Goal: Task Accomplishment & Management: Use online tool/utility

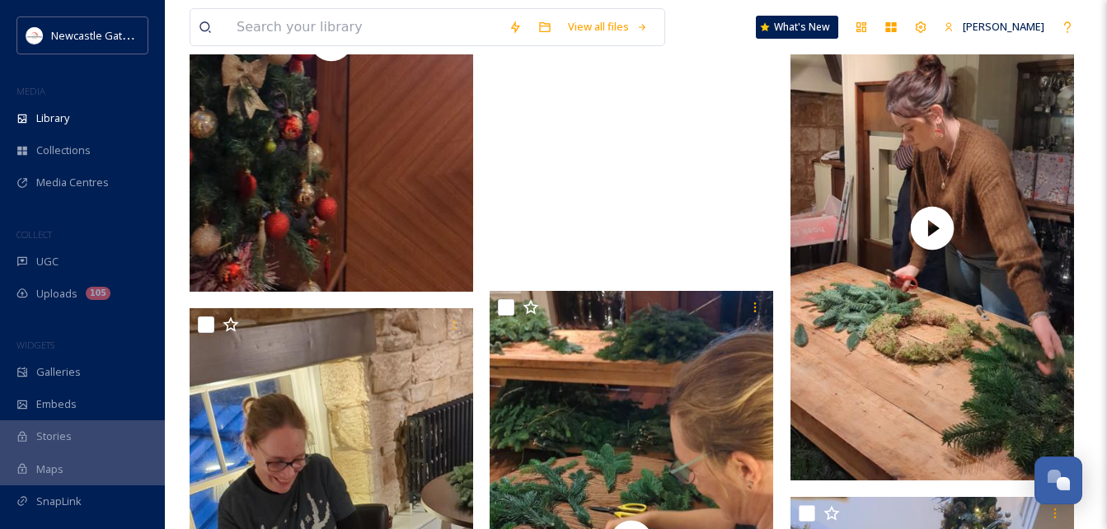
scroll to position [2308, 0]
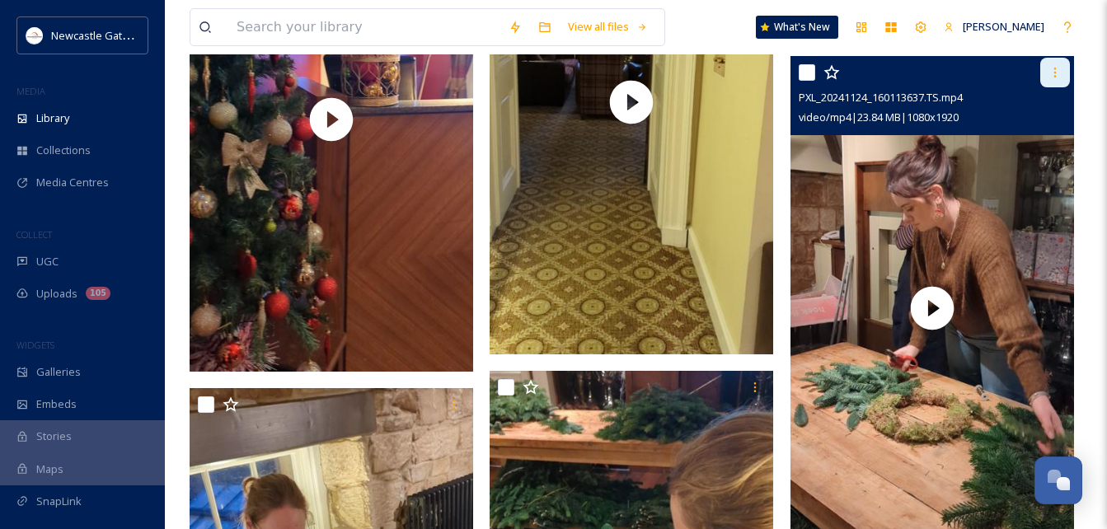
click at [845, 66] on icon at bounding box center [1054, 72] width 13 height 13
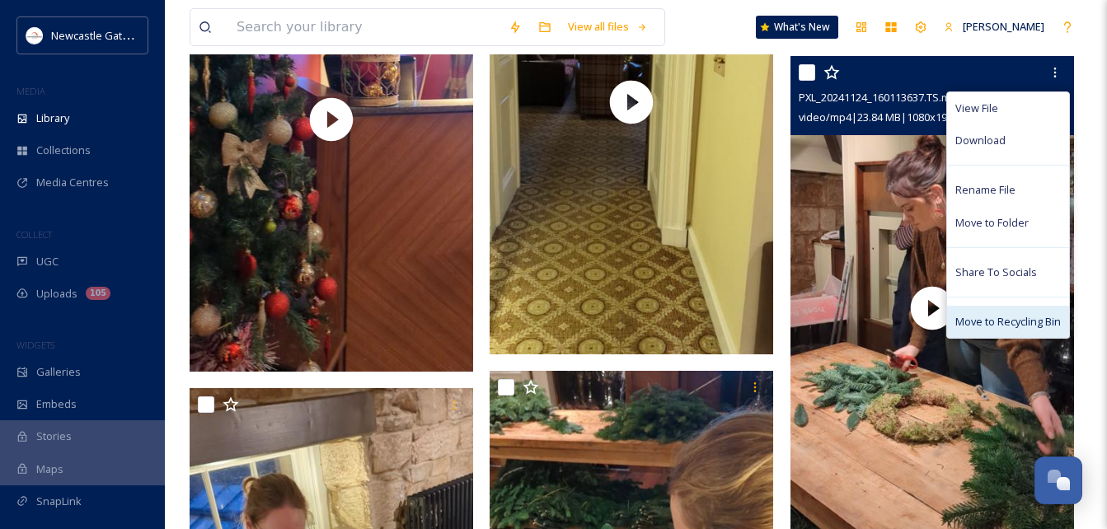
click at [845, 331] on div "Move to Recycling Bin" at bounding box center [1008, 322] width 122 height 32
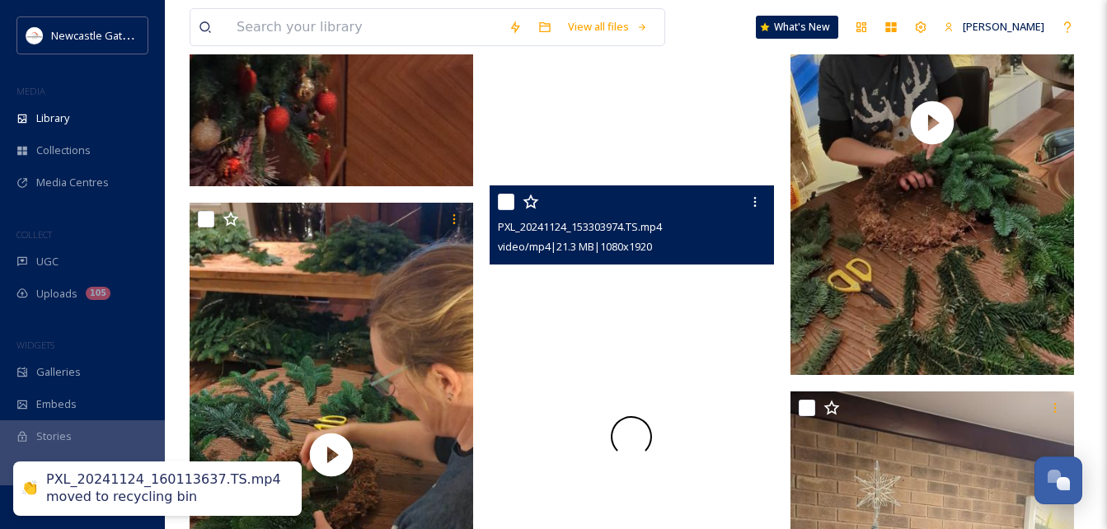
scroll to position [2638, 0]
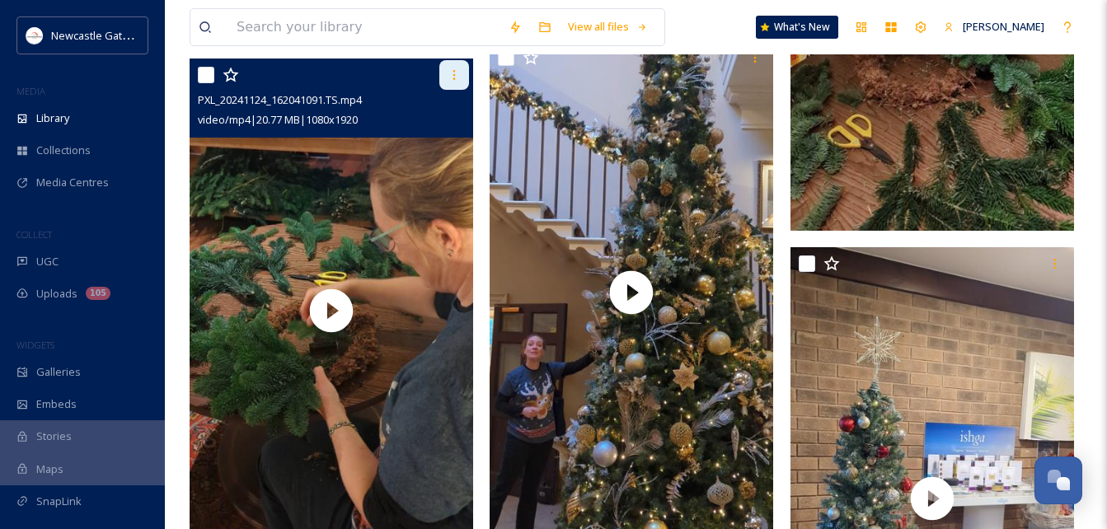
click at [452, 82] on div at bounding box center [454, 75] width 30 height 30
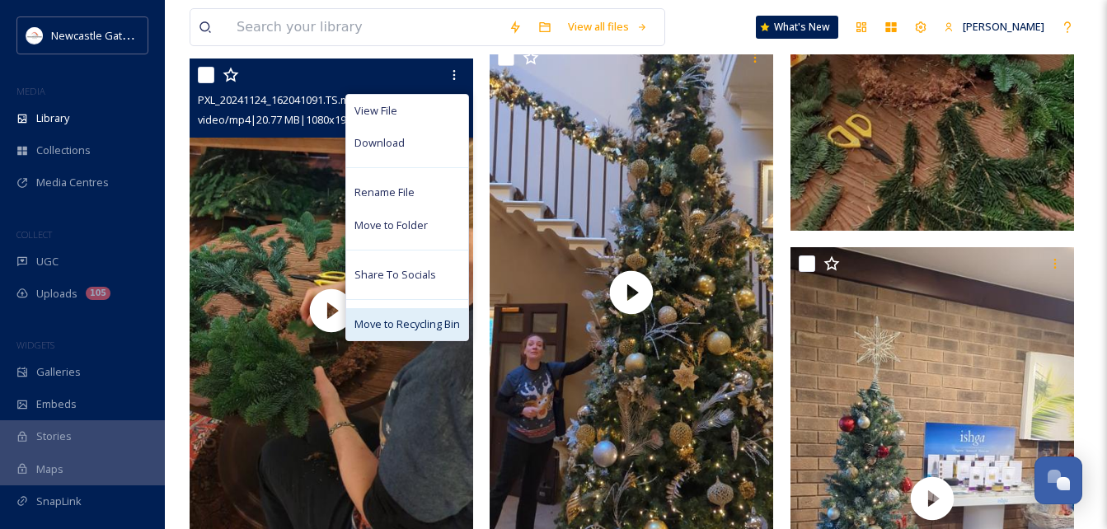
click at [405, 321] on span "Move to Recycling Bin" at bounding box center [407, 325] width 106 height 16
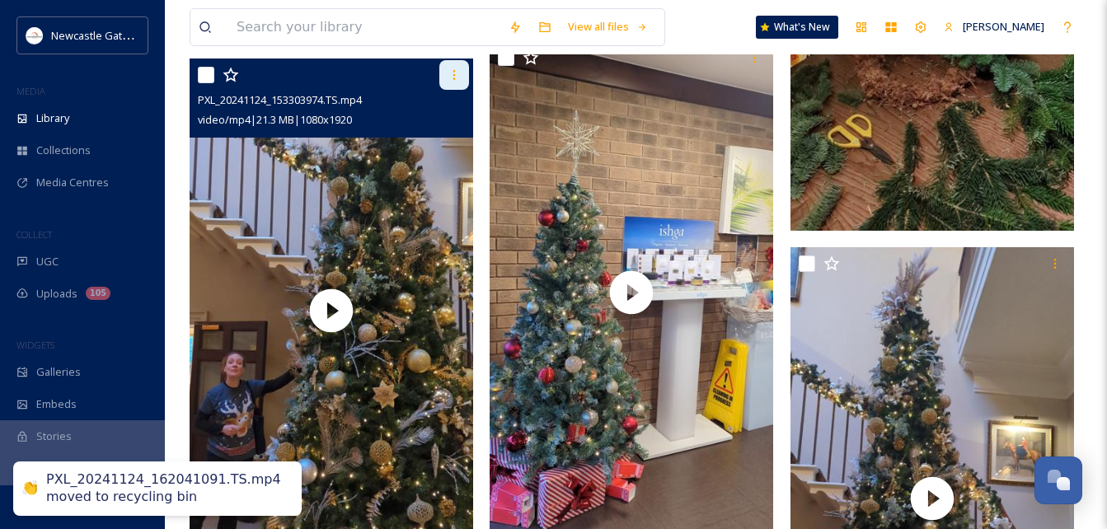
click at [460, 78] on icon at bounding box center [454, 74] width 13 height 13
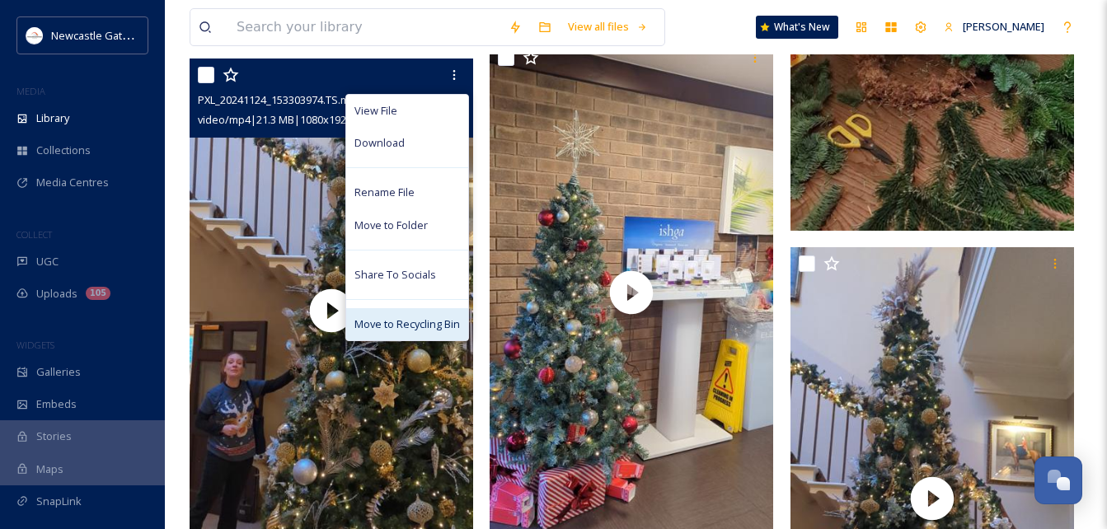
click at [392, 329] on span "Move to Recycling Bin" at bounding box center [407, 325] width 106 height 16
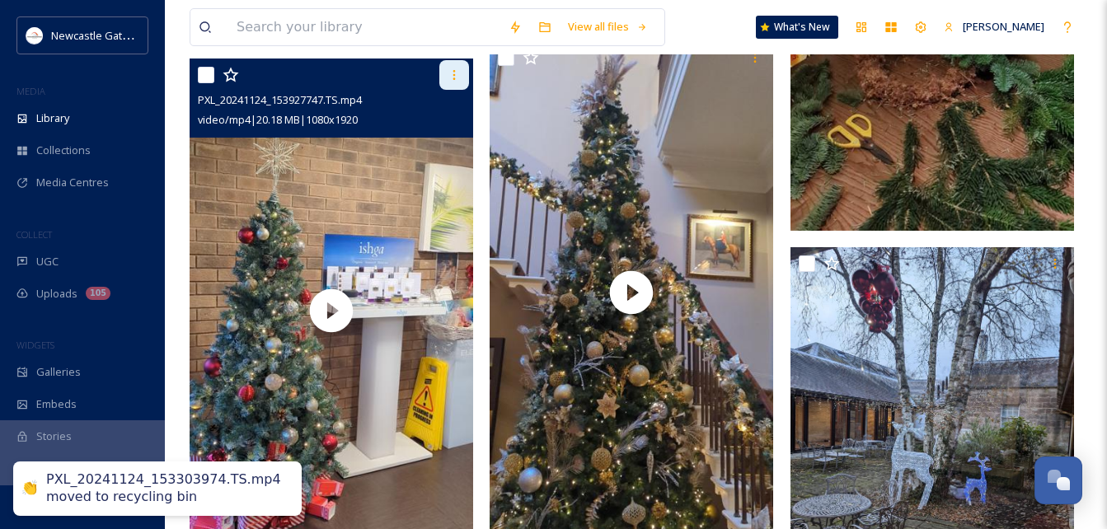
click at [461, 77] on icon at bounding box center [454, 74] width 13 height 13
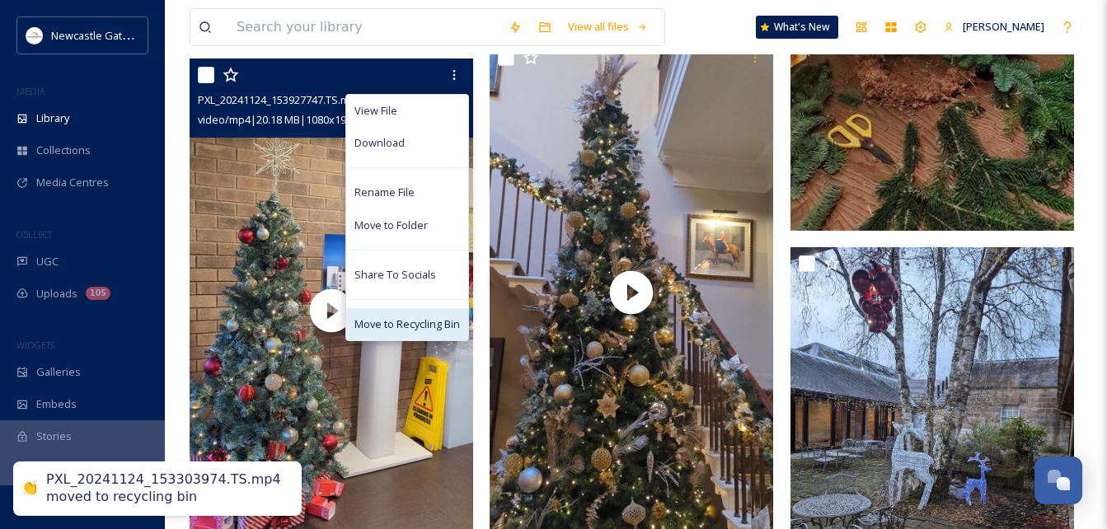
click at [376, 326] on span "Move to Recycling Bin" at bounding box center [407, 325] width 106 height 16
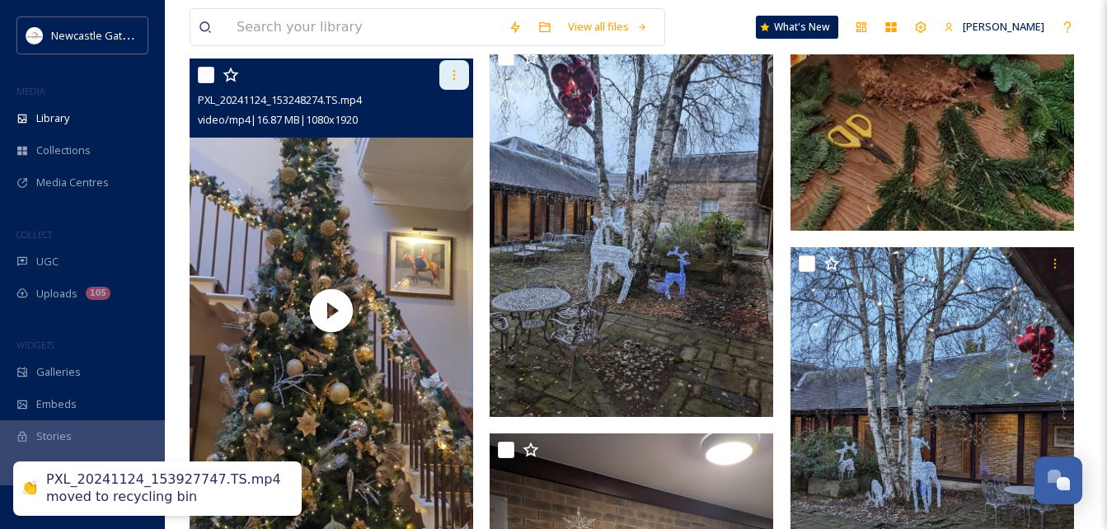
click at [456, 75] on icon at bounding box center [454, 74] width 13 height 13
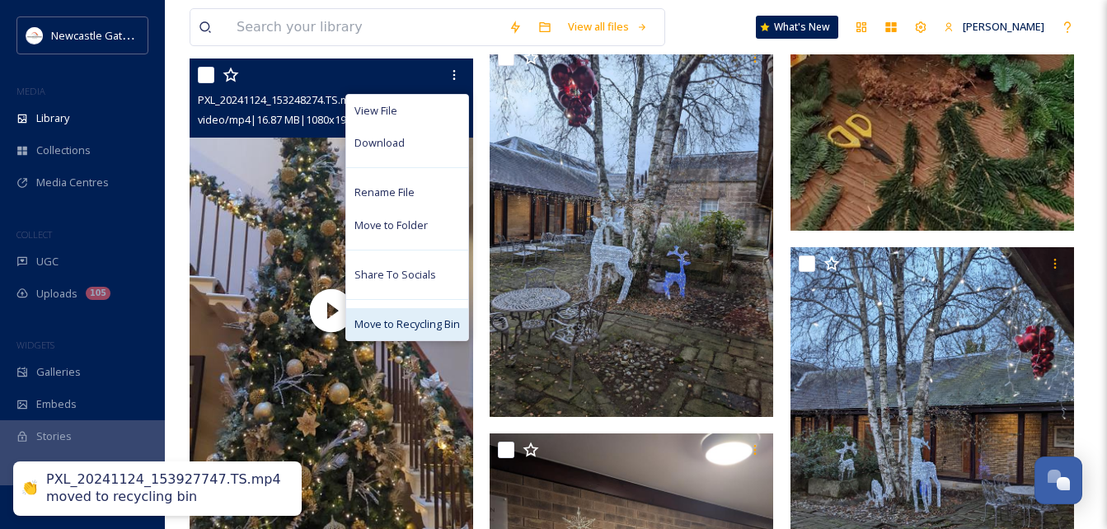
click at [385, 321] on span "Move to Recycling Bin" at bounding box center [407, 325] width 106 height 16
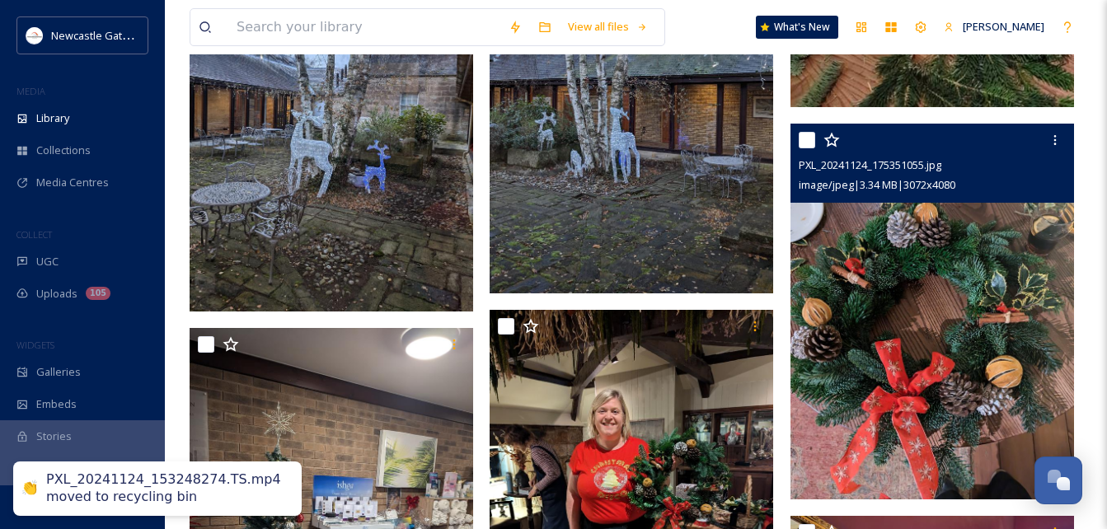
scroll to position [2967, 0]
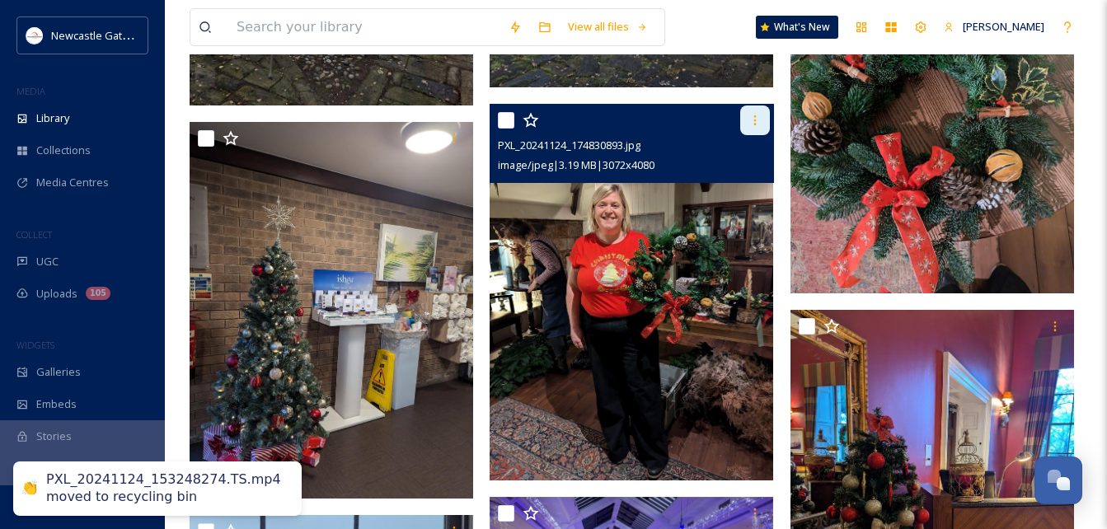
click at [743, 122] on div at bounding box center [755, 121] width 30 height 30
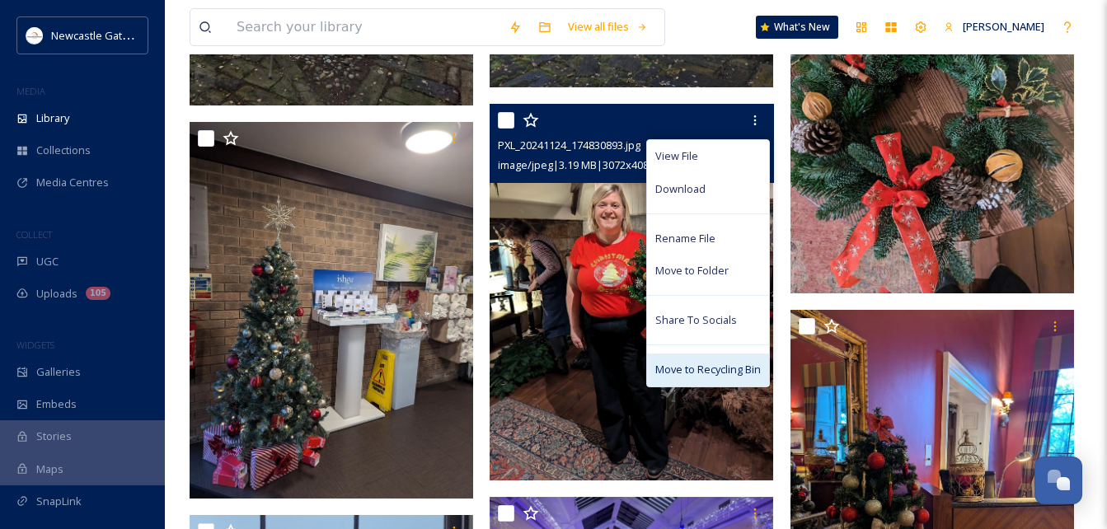
click at [677, 373] on span "Move to Recycling Bin" at bounding box center [708, 370] width 106 height 16
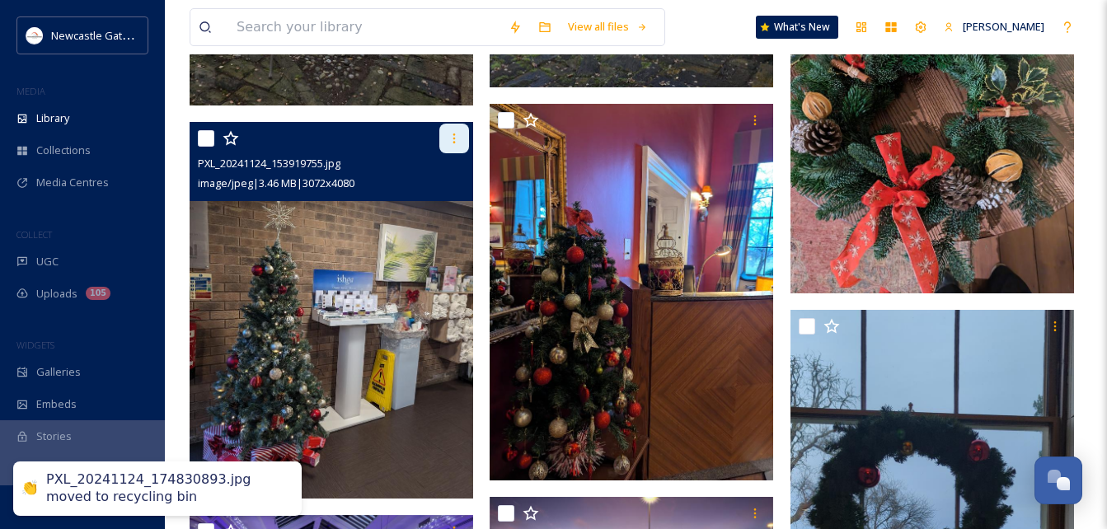
click at [453, 149] on div at bounding box center [454, 139] width 30 height 30
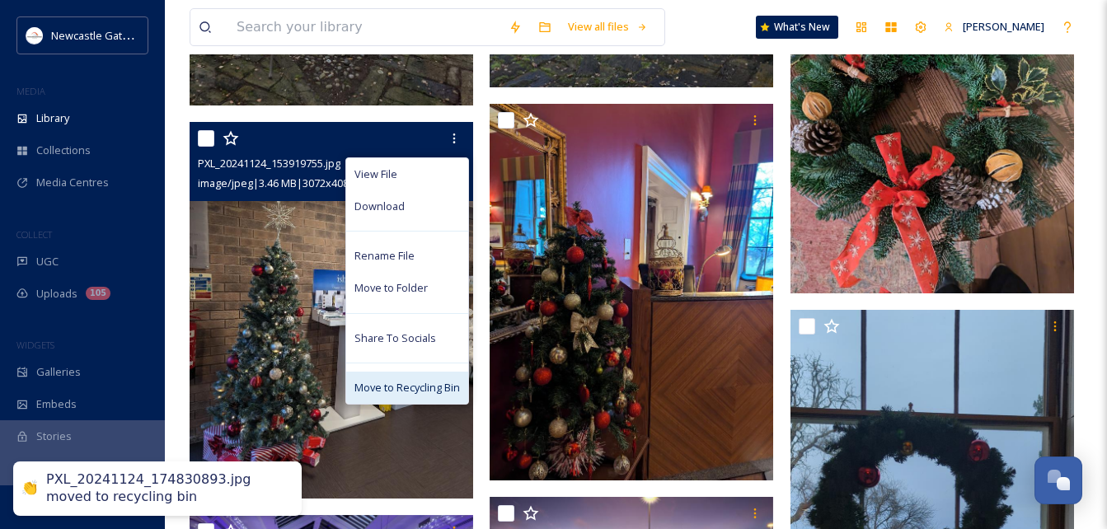
click at [422, 380] on span "Move to Recycling Bin" at bounding box center [407, 388] width 106 height 16
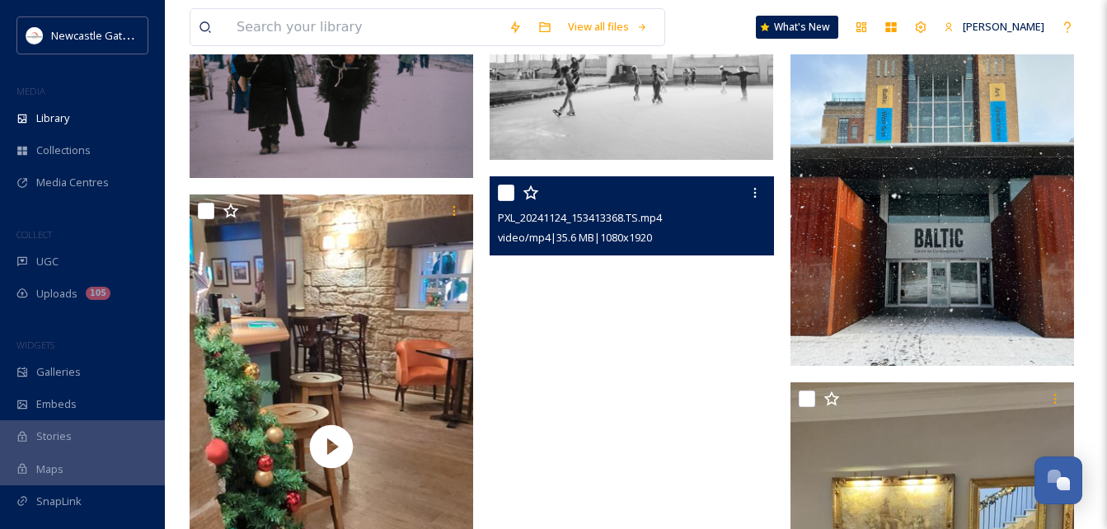
scroll to position [0, 0]
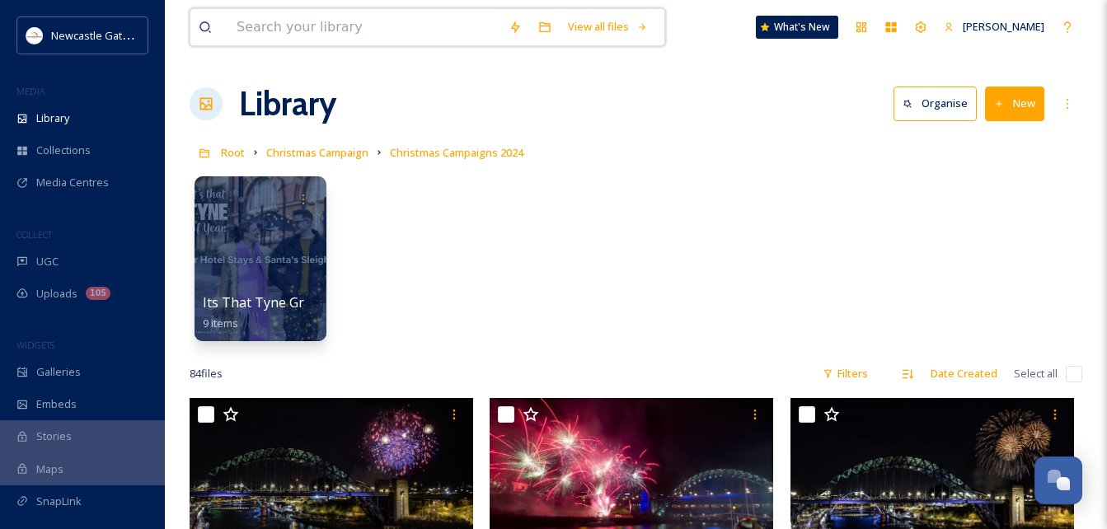
click at [289, 21] on input at bounding box center [364, 27] width 272 height 36
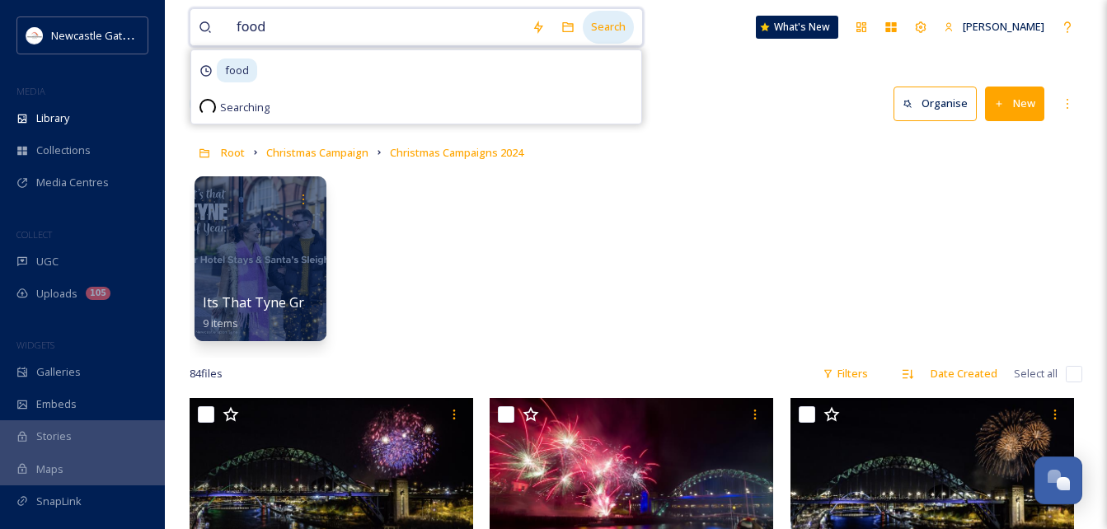
type input "food"
click at [618, 39] on div "Search" at bounding box center [608, 27] width 51 height 32
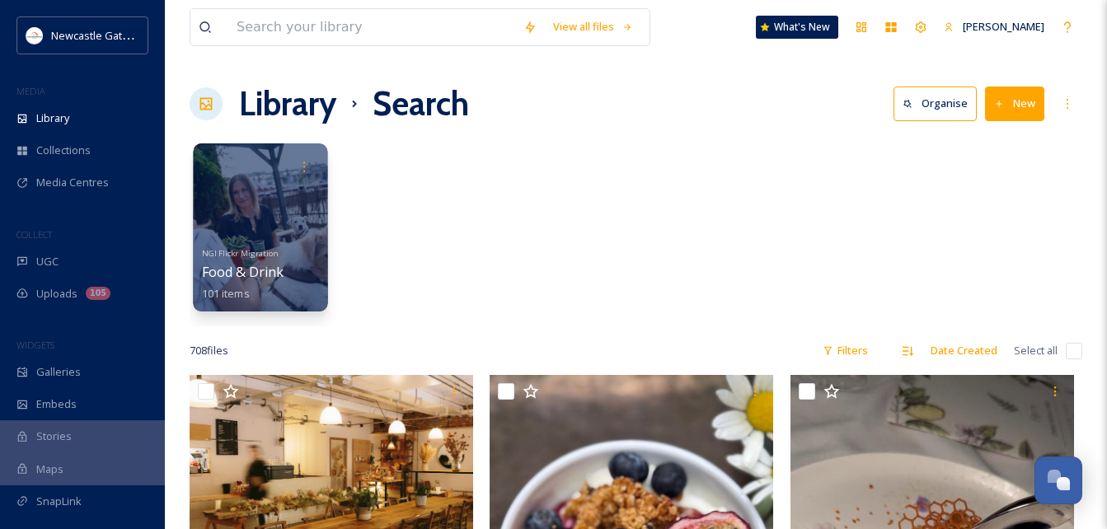
click at [307, 223] on div at bounding box center [260, 227] width 134 height 168
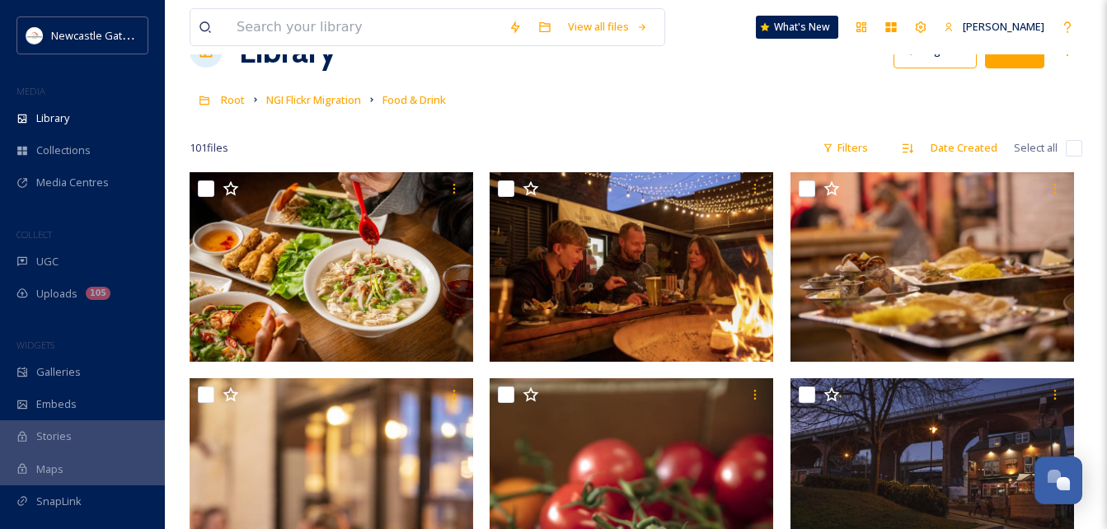
scroll to position [82, 0]
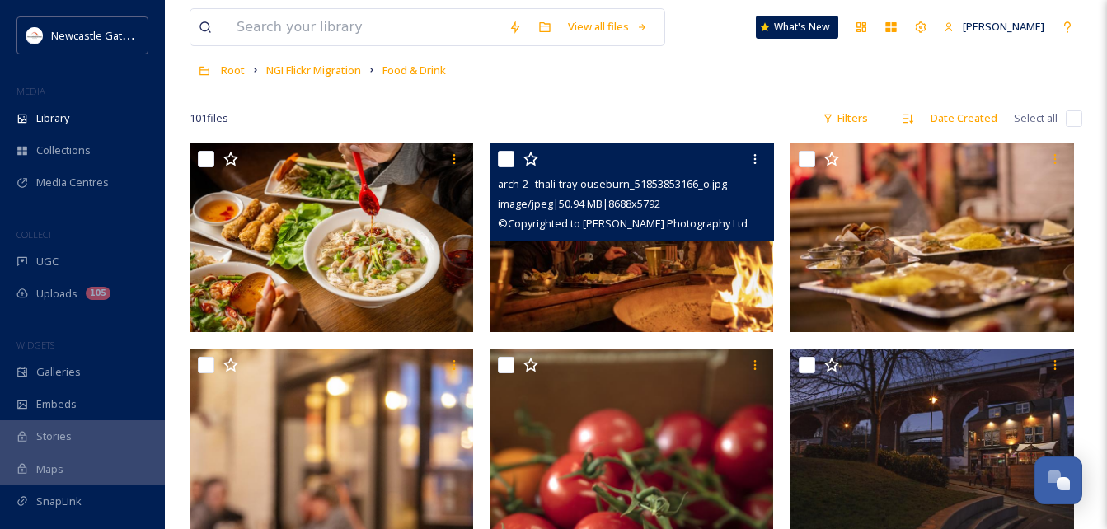
click at [663, 256] on img at bounding box center [632, 237] width 284 height 189
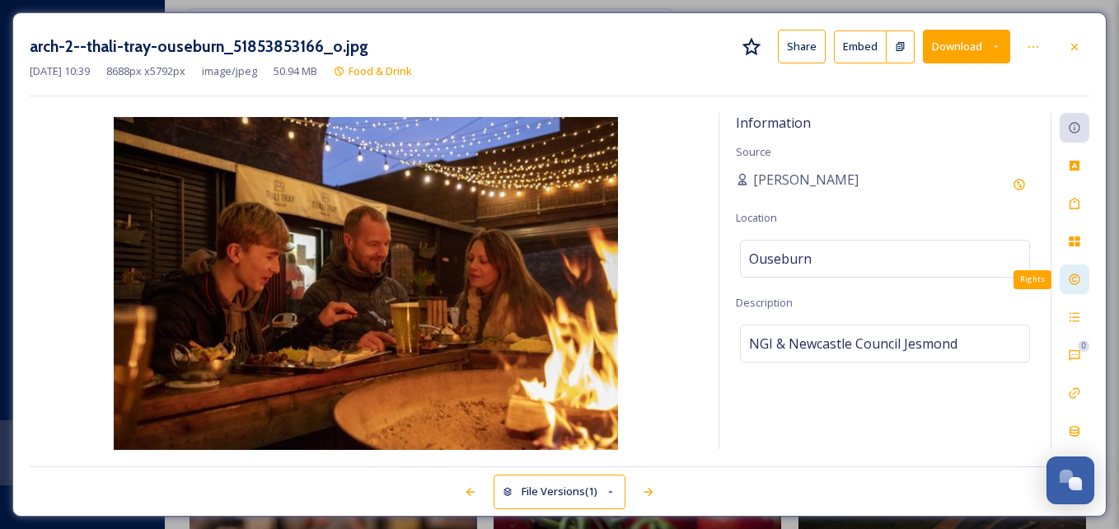
click at [845, 286] on div "Rights" at bounding box center [1075, 280] width 30 height 30
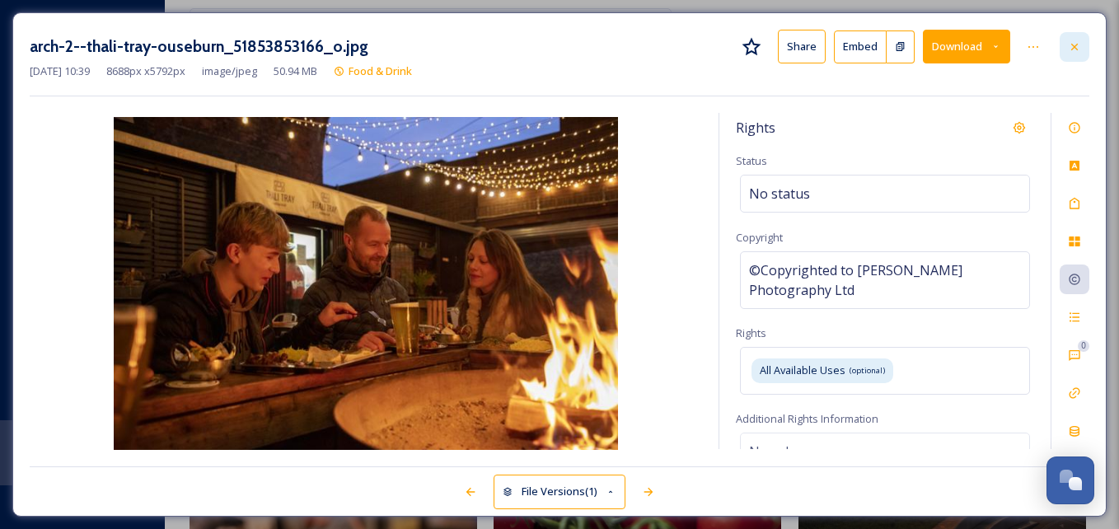
click at [845, 45] on icon at bounding box center [1074, 46] width 13 height 13
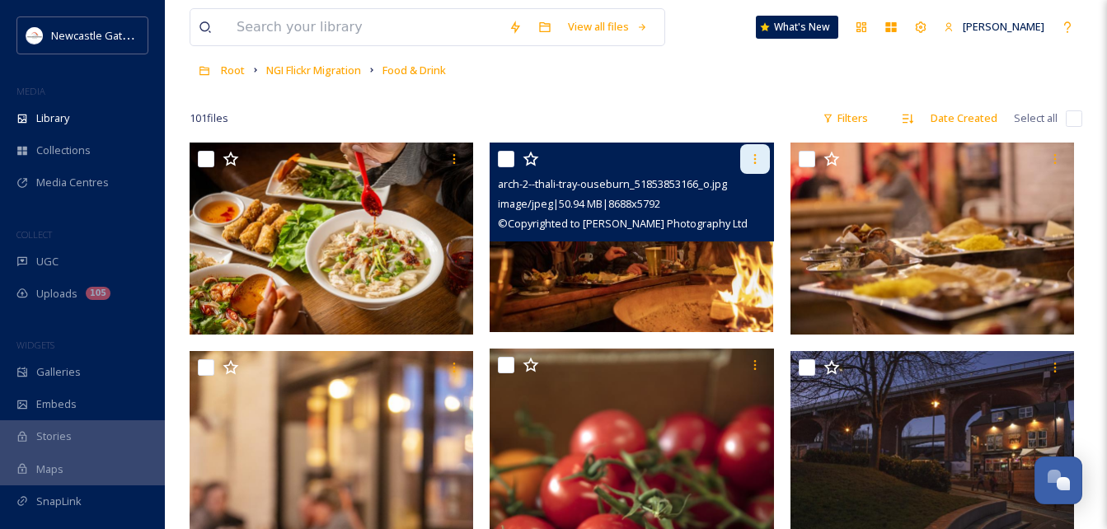
click at [754, 154] on icon at bounding box center [754, 158] width 13 height 13
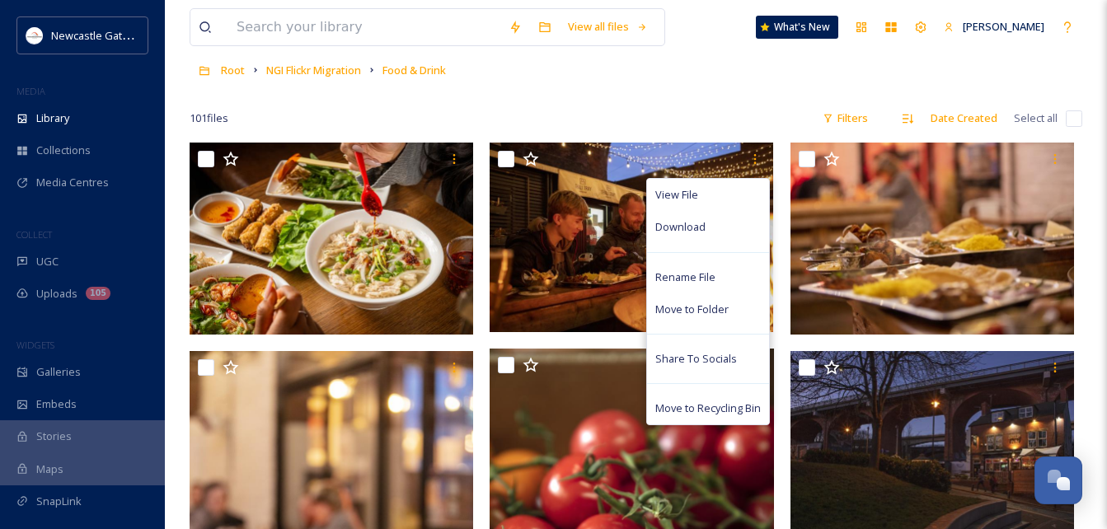
click at [667, 89] on div at bounding box center [636, 94] width 893 height 16
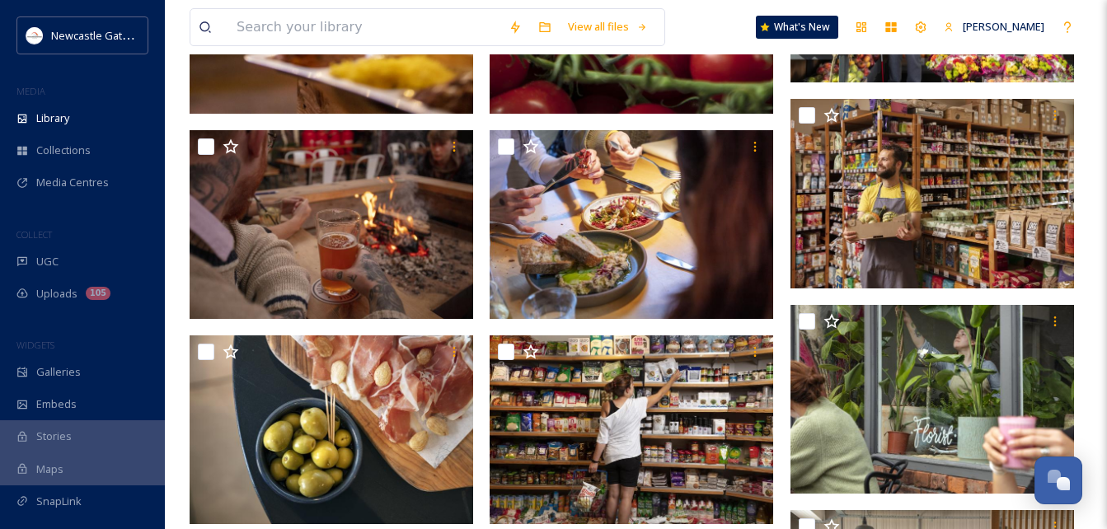
scroll to position [742, 0]
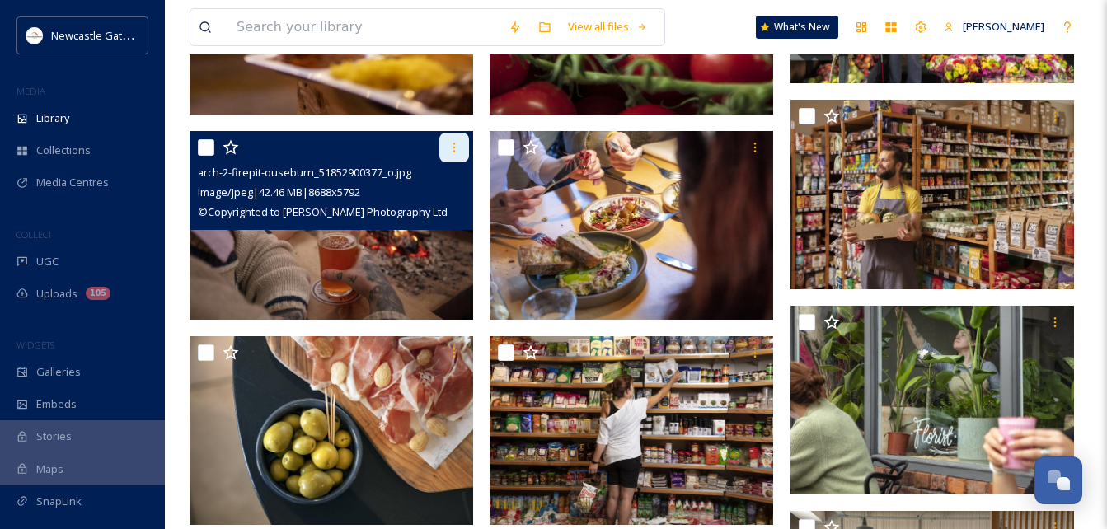
click at [464, 148] on div at bounding box center [454, 148] width 30 height 30
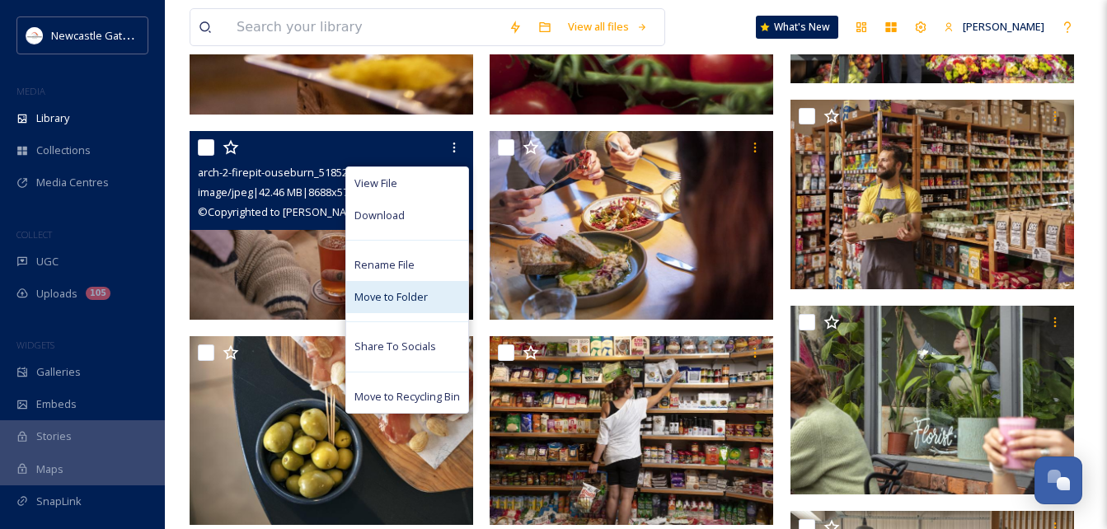
click at [426, 289] on span "Move to Folder" at bounding box center [390, 297] width 73 height 16
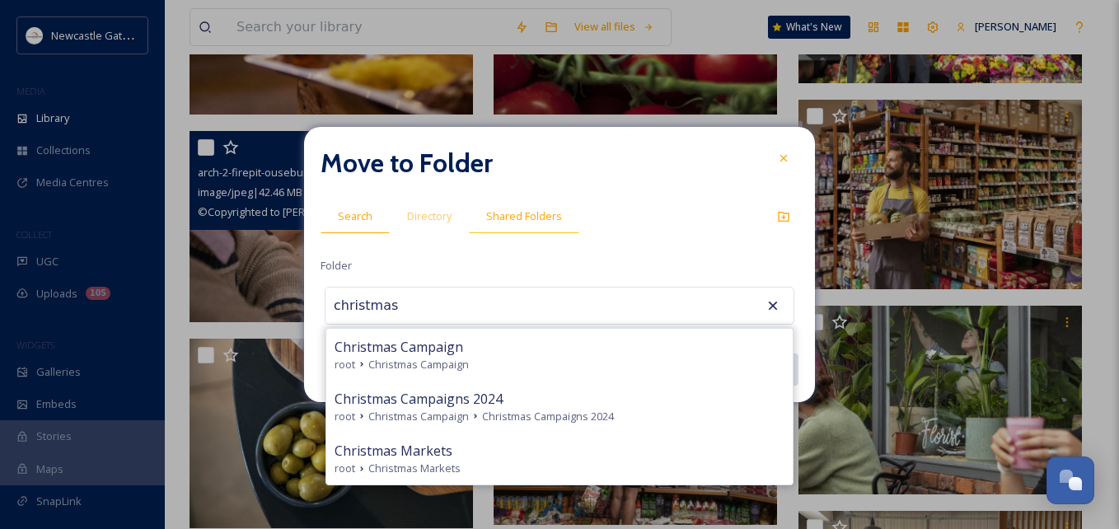
type input "christmas"
click at [515, 218] on span "Shared Folders" at bounding box center [524, 217] width 76 height 16
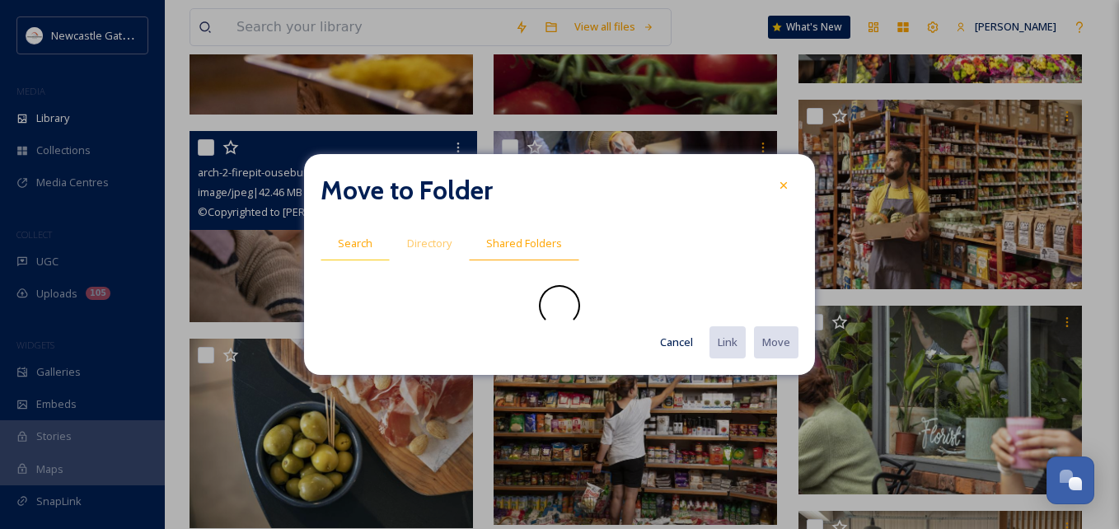
click at [363, 248] on span "Search" at bounding box center [355, 244] width 35 height 16
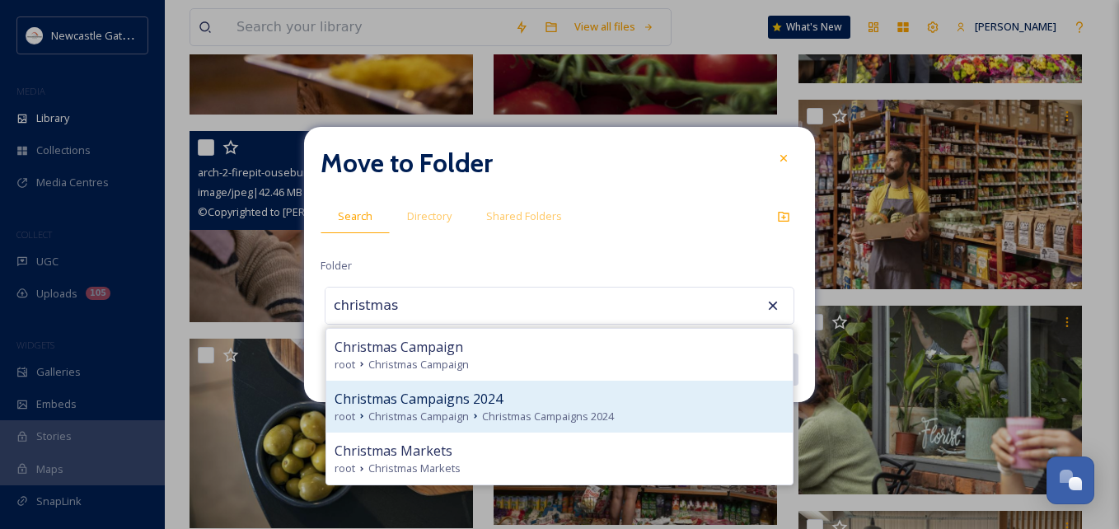
click at [533, 398] on div "Christmas Campaigns 2024" at bounding box center [560, 399] width 450 height 20
type input "Christmas Campaigns 2024"
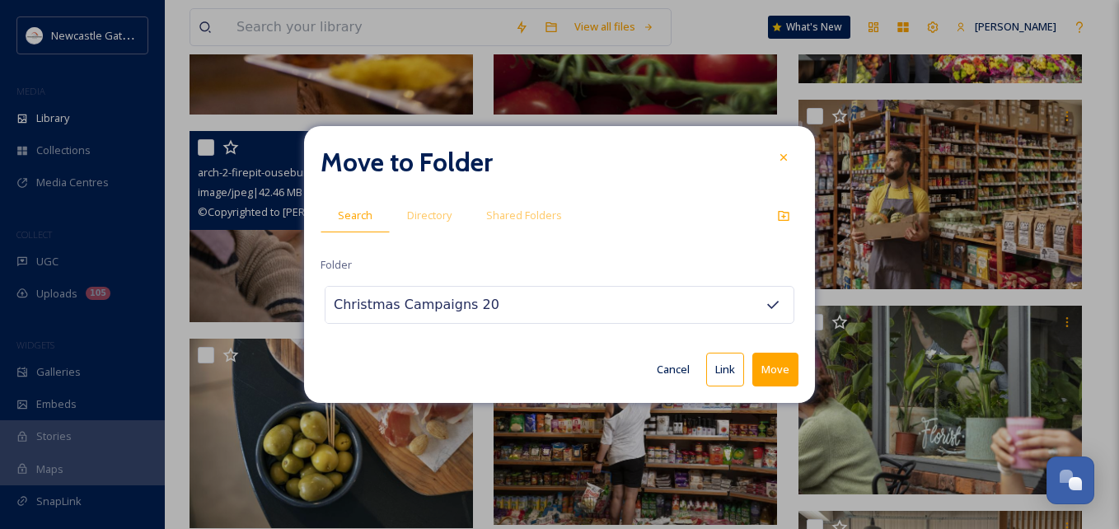
click at [793, 367] on button "Move" at bounding box center [776, 370] width 46 height 34
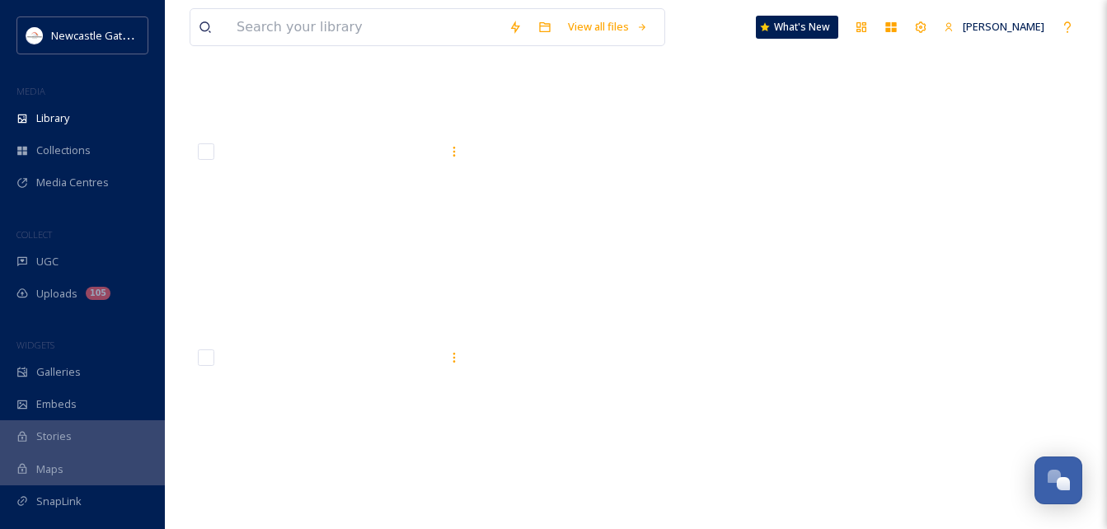
scroll to position [6912, 0]
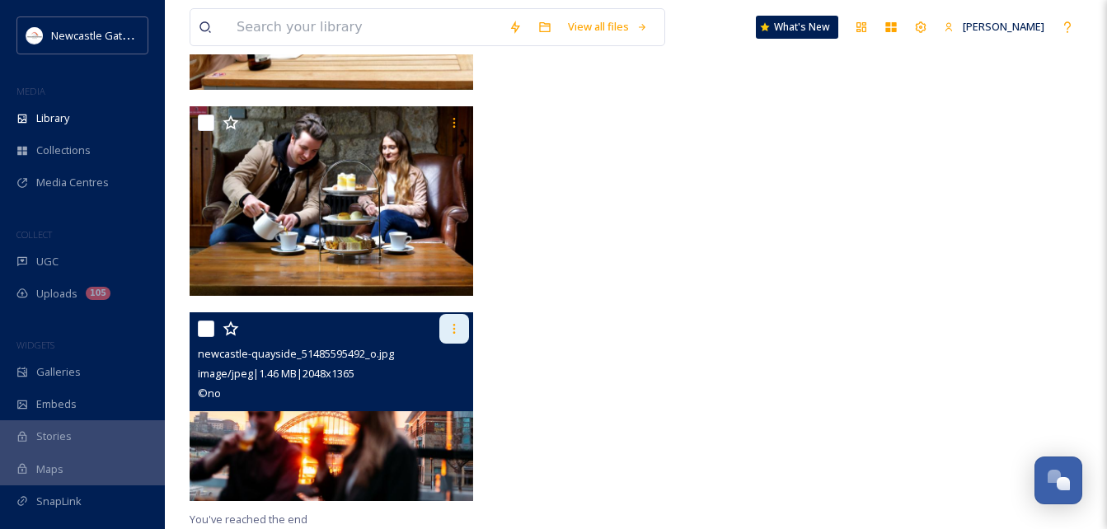
click at [461, 331] on icon at bounding box center [454, 328] width 13 height 13
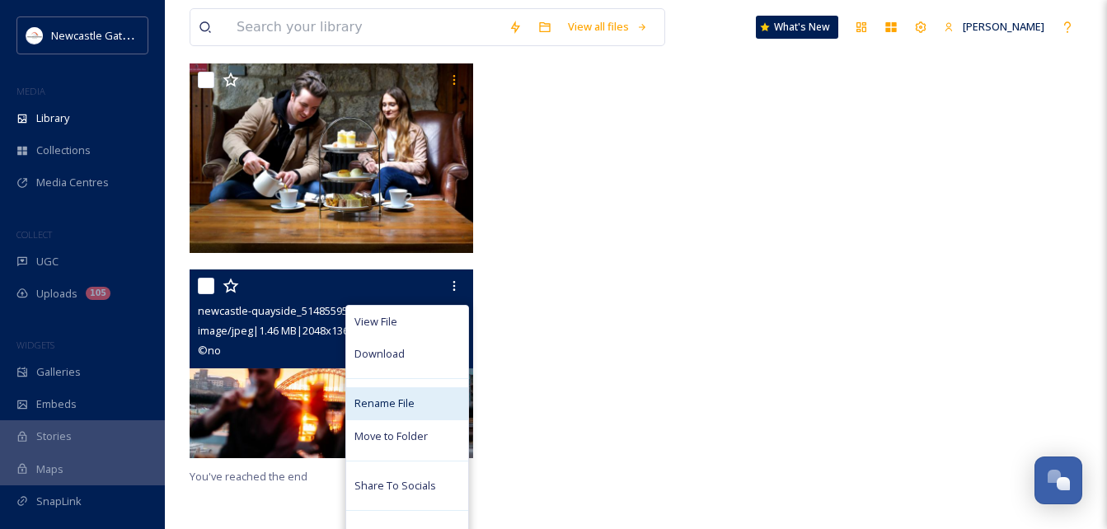
scroll to position [6978, 0]
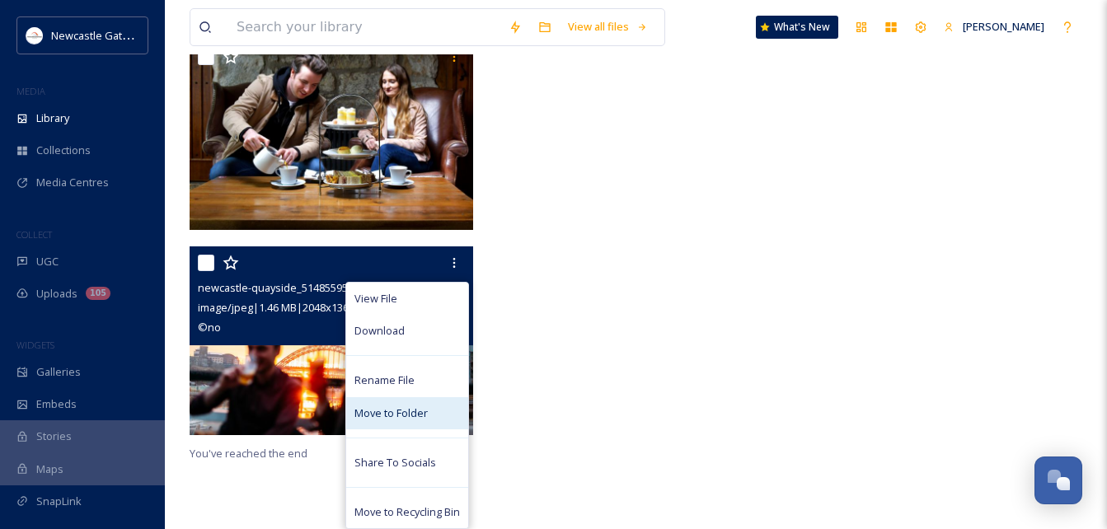
click at [426, 417] on span "Move to Folder" at bounding box center [390, 414] width 73 height 16
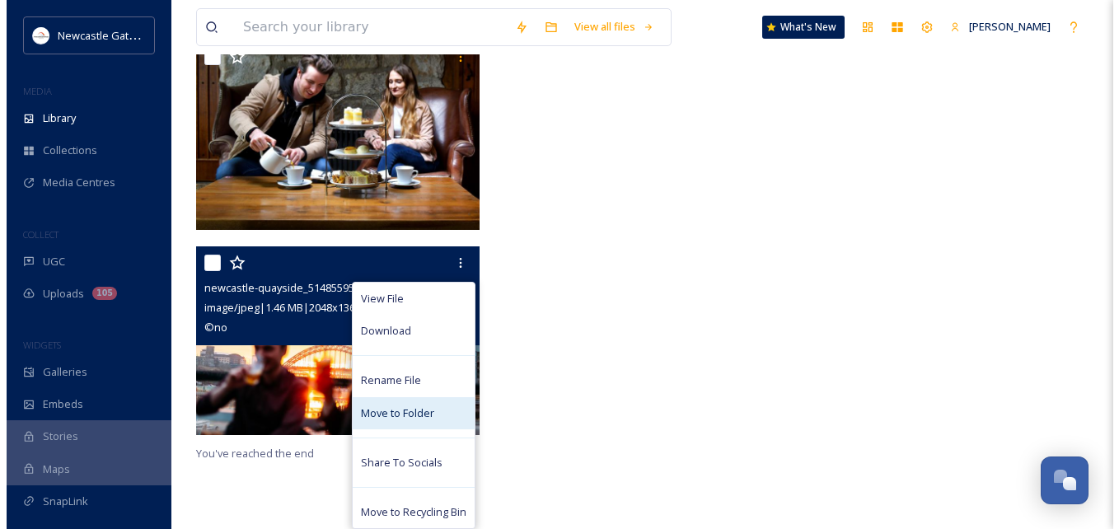
scroll to position [6915, 0]
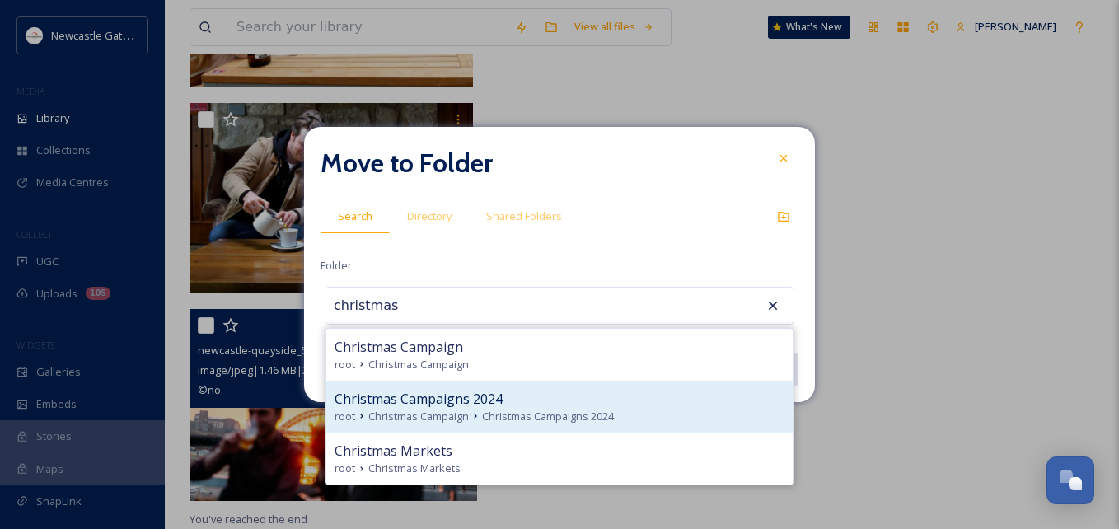
click at [648, 420] on div "root Christmas Campaign Christmas Campaigns 2024" at bounding box center [560, 417] width 450 height 16
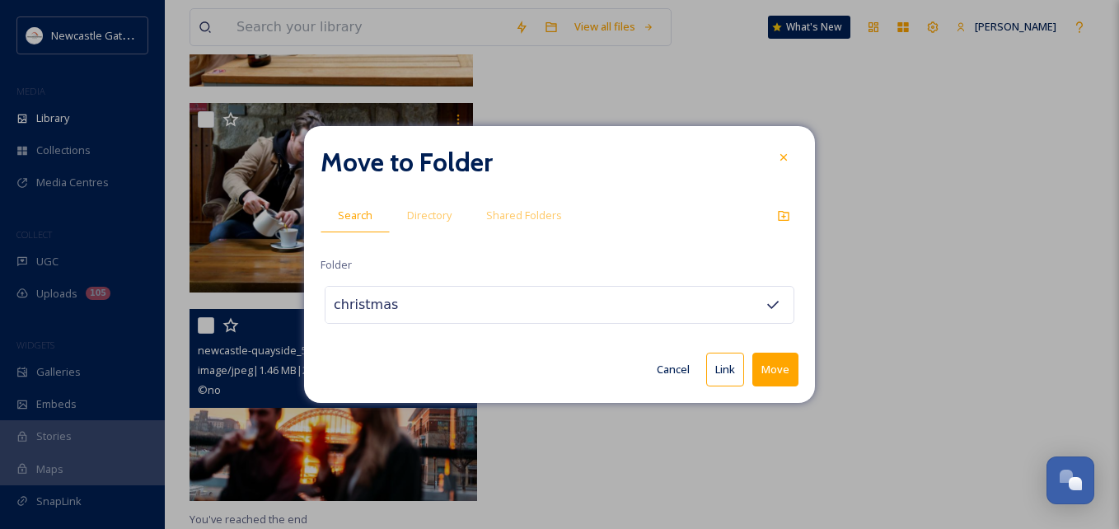
type input "Christmas Campaigns 2024"
click at [505, 304] on div "Christmas Campaigns 2024" at bounding box center [560, 305] width 470 height 38
click at [770, 377] on button "Move" at bounding box center [776, 370] width 46 height 34
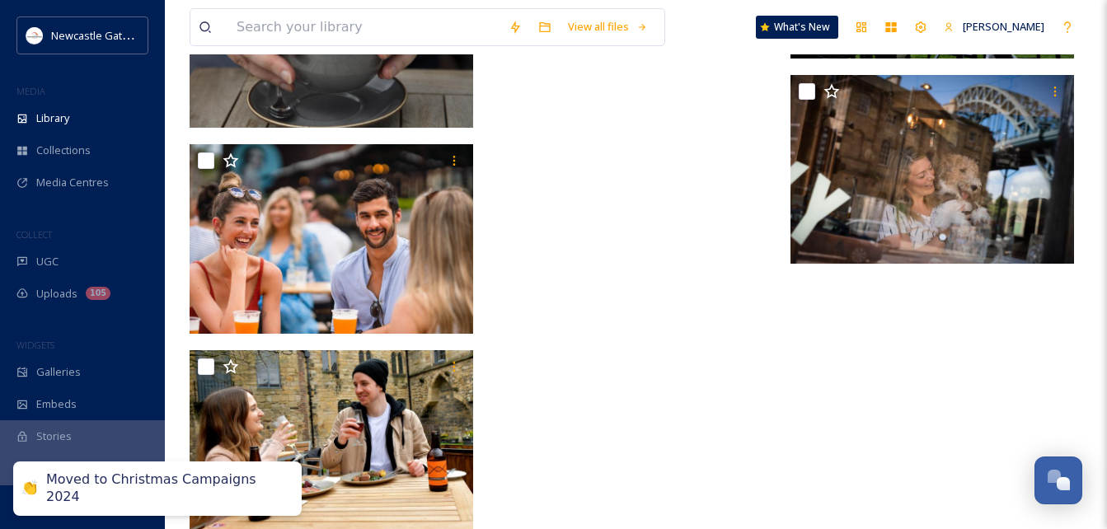
scroll to position [6542, 0]
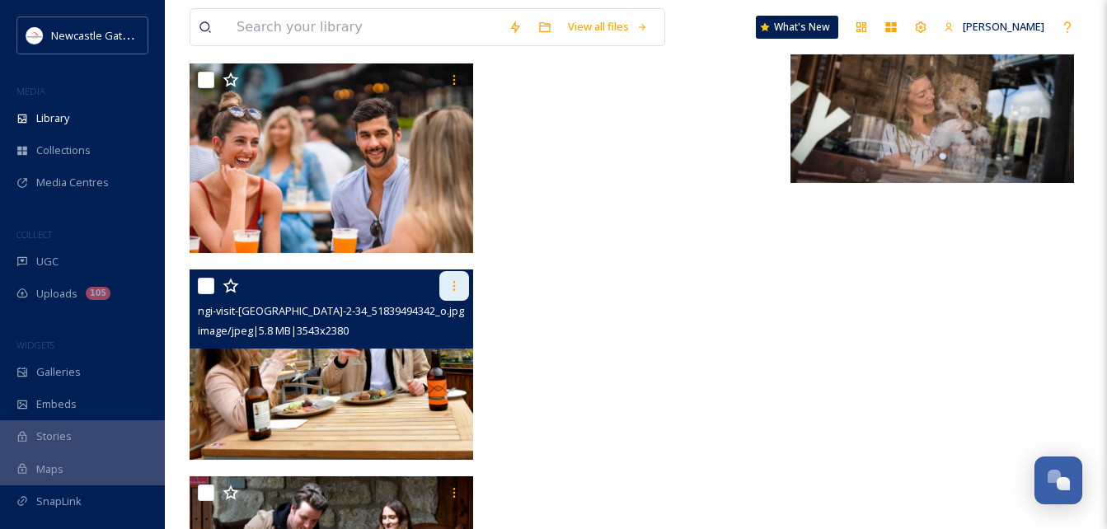
click at [463, 295] on div at bounding box center [454, 286] width 30 height 30
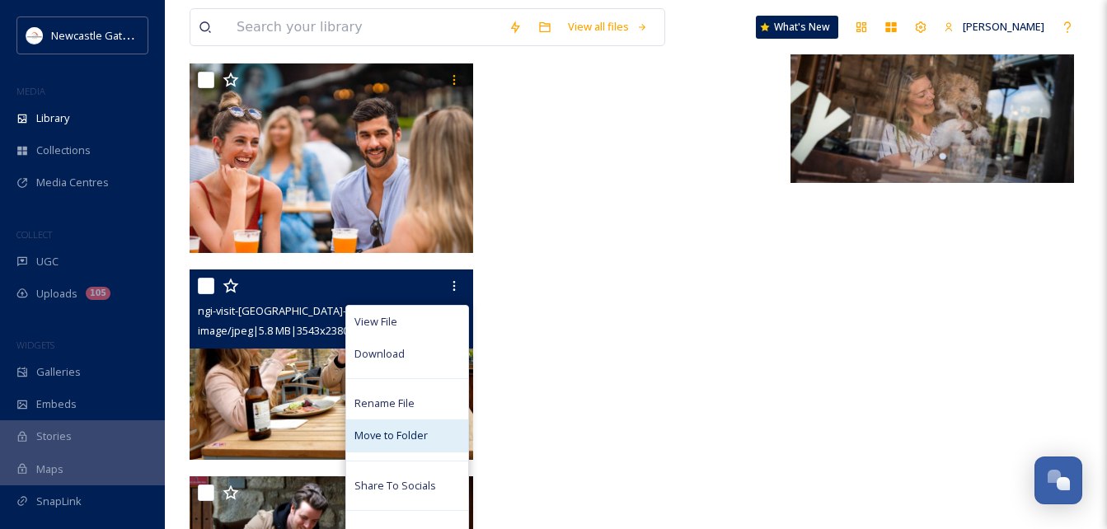
click at [422, 433] on span "Move to Folder" at bounding box center [390, 436] width 73 height 16
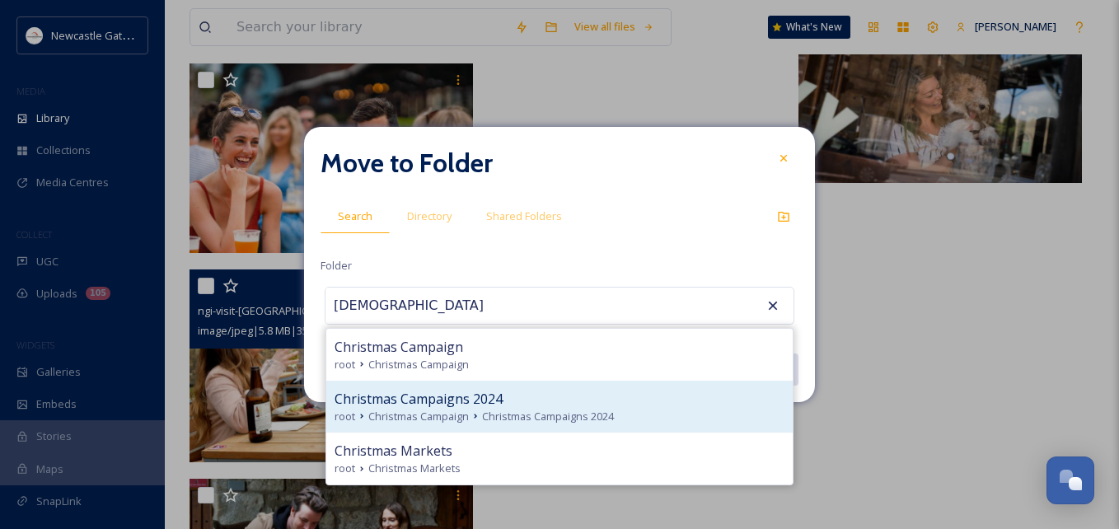
click at [513, 381] on div "Christmas Campaigns 2024 root Christmas Campaign Christmas Campaigns 2024" at bounding box center [559, 407] width 467 height 52
type input "Christmas Campaigns 2024"
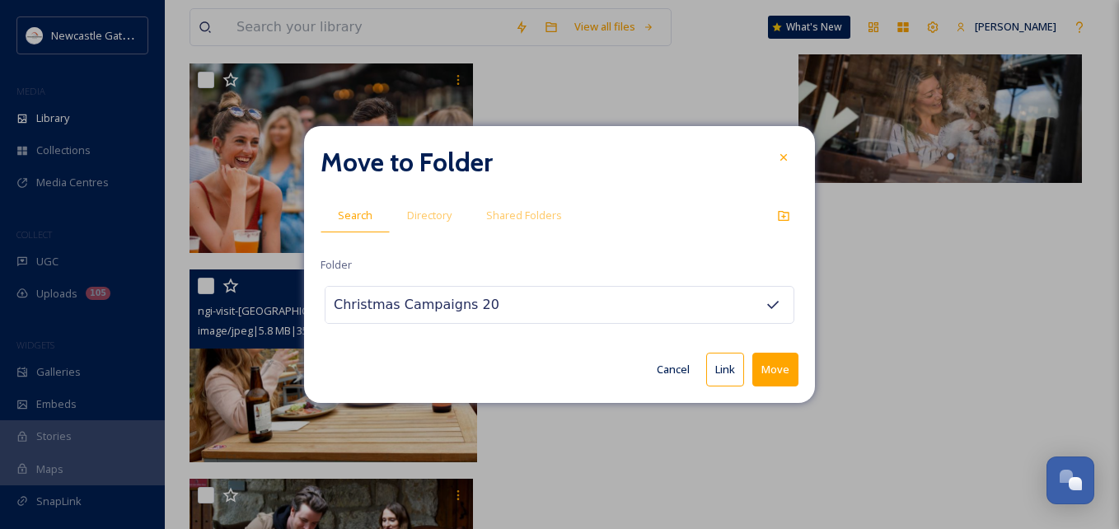
click at [781, 372] on button "Move" at bounding box center [776, 370] width 46 height 34
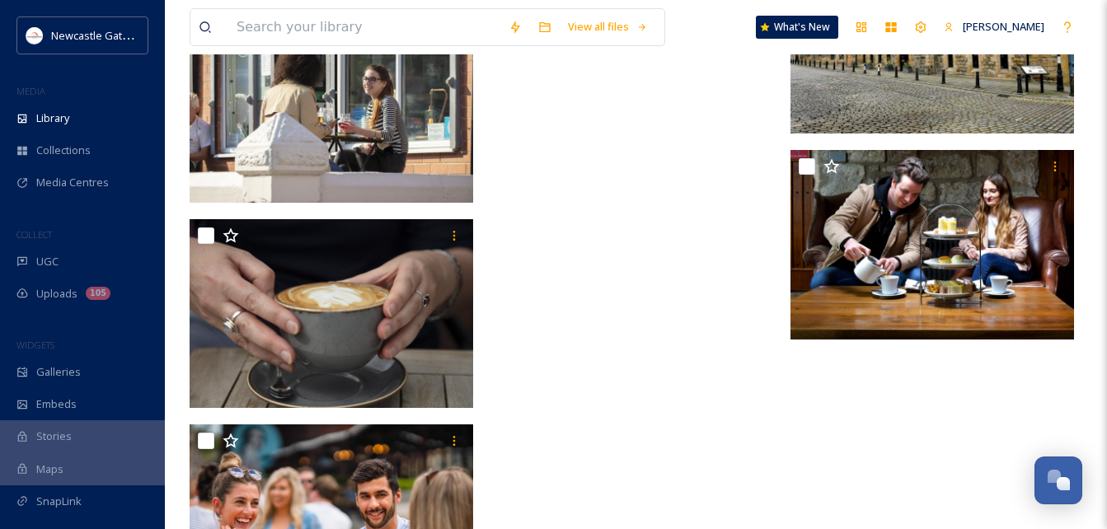
scroll to position [6016, 0]
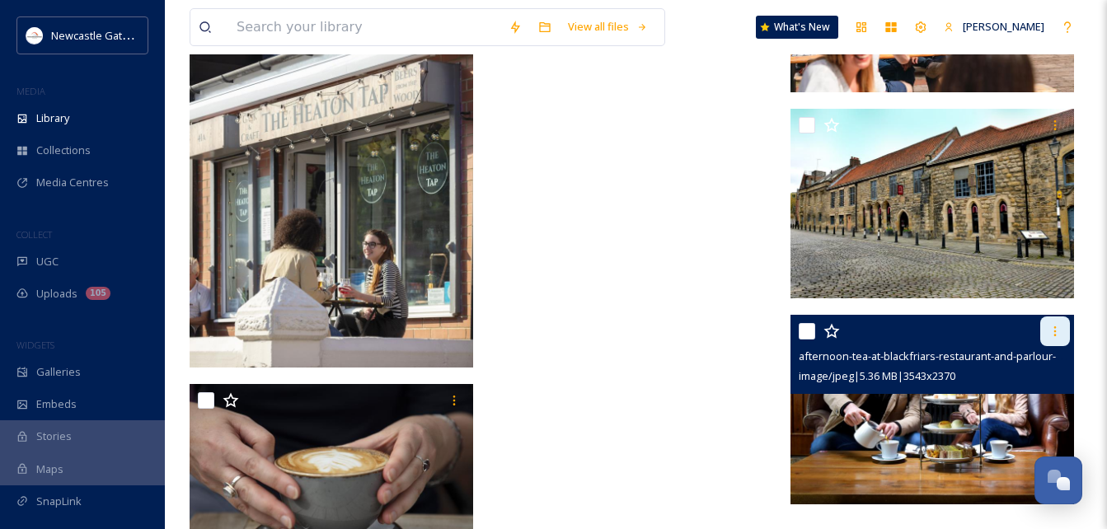
click at [845, 327] on div at bounding box center [1055, 332] width 30 height 30
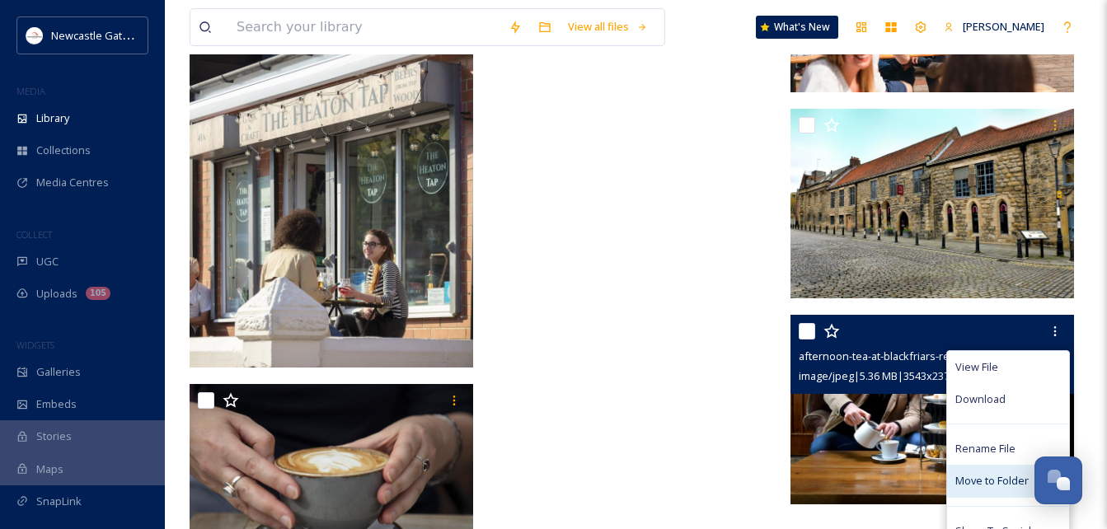
click at [845, 452] on span "Move to Folder" at bounding box center [991, 481] width 73 height 16
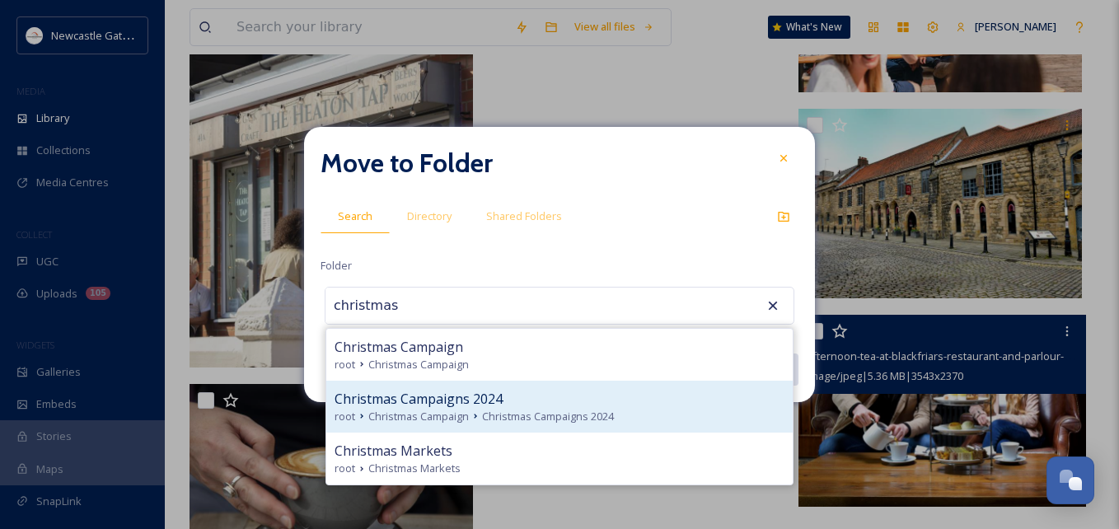
click at [544, 409] on span "Christmas Campaigns 2024" at bounding box center [548, 417] width 132 height 16
type input "Christmas Campaigns 2024"
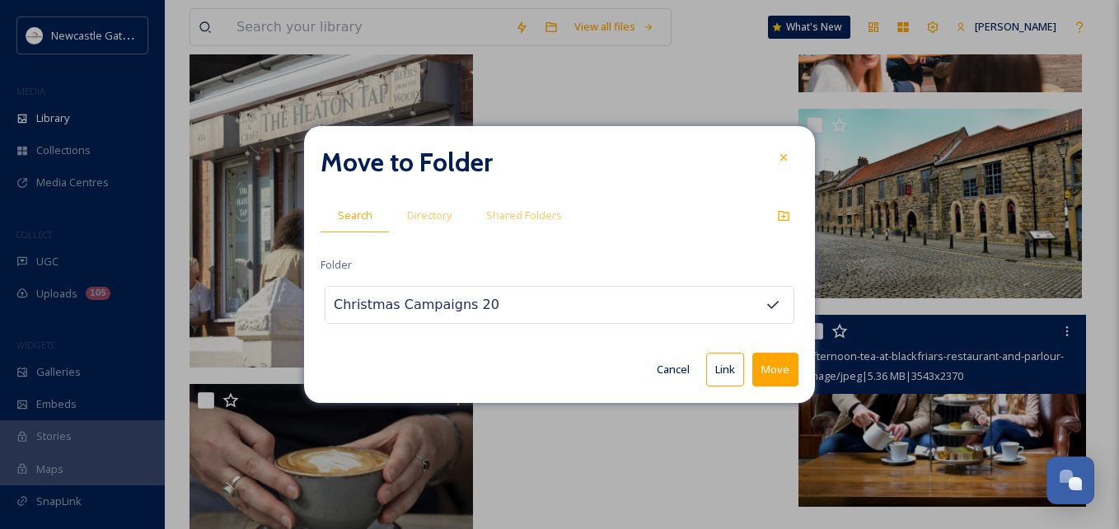
click at [754, 369] on button "Move" at bounding box center [776, 370] width 46 height 34
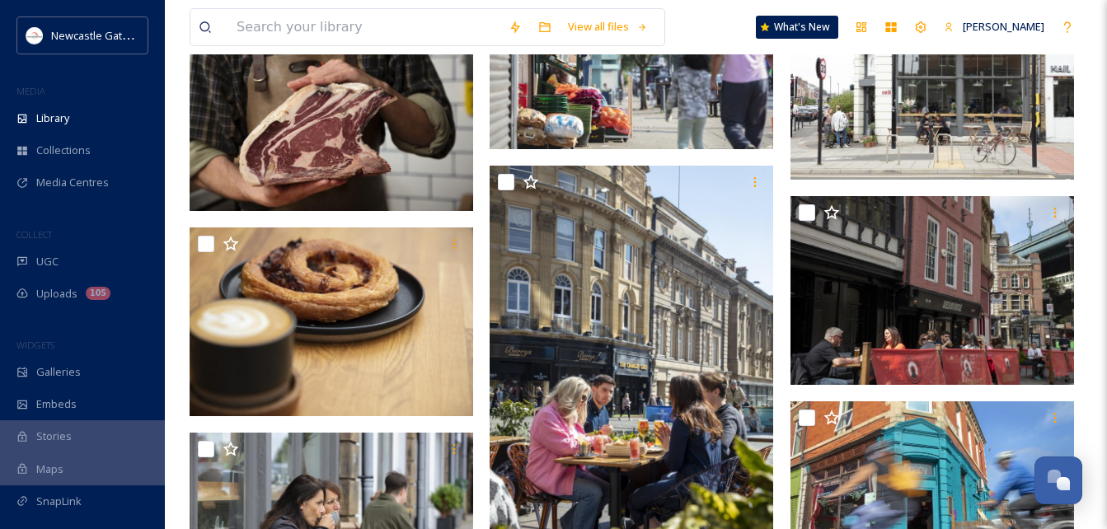
scroll to position [3626, 0]
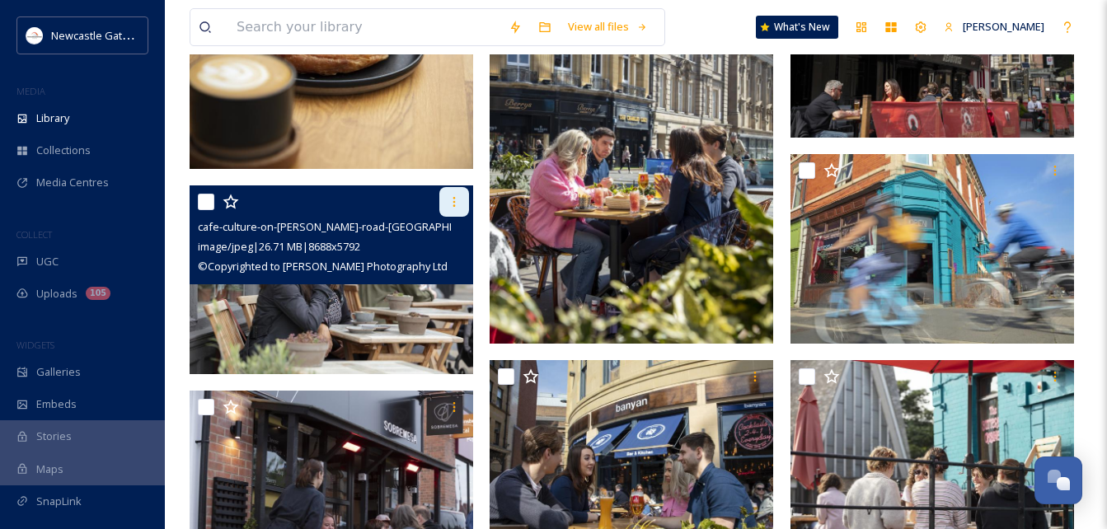
click at [449, 205] on icon at bounding box center [454, 201] width 13 height 13
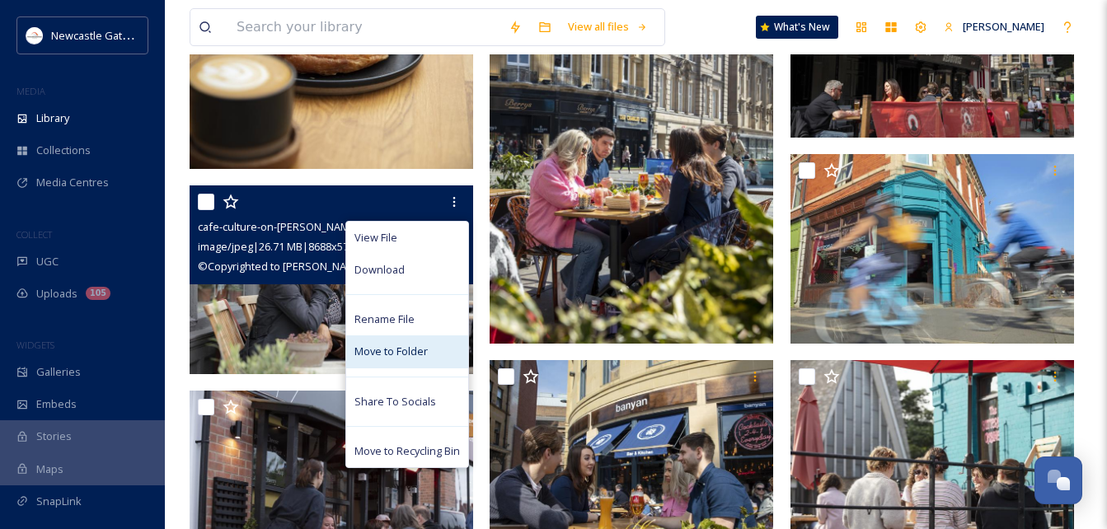
click at [392, 351] on span "Move to Folder" at bounding box center [390, 352] width 73 height 16
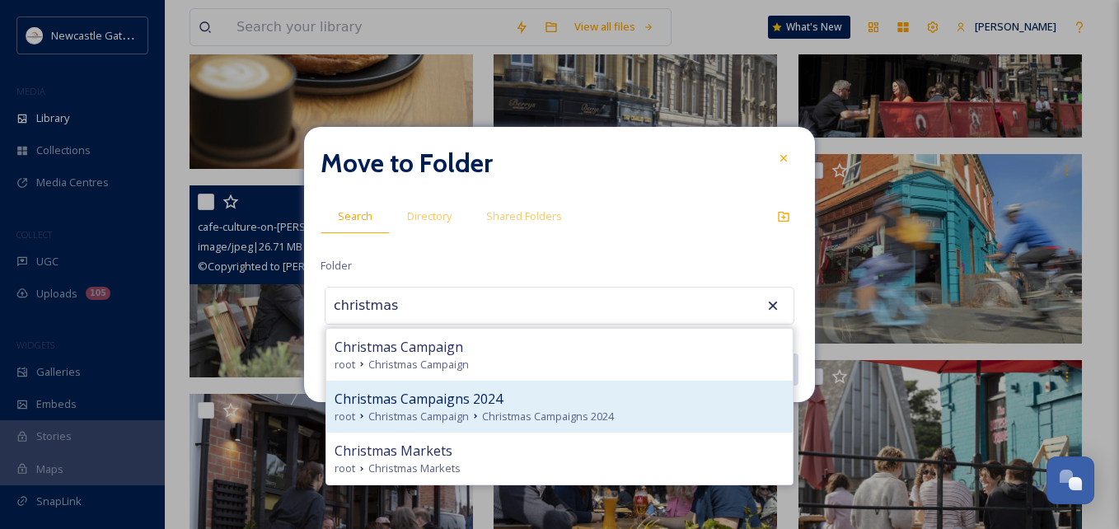
click at [485, 402] on span "Christmas Campaigns 2024" at bounding box center [419, 399] width 168 height 20
type input "Christmas Campaigns 2024"
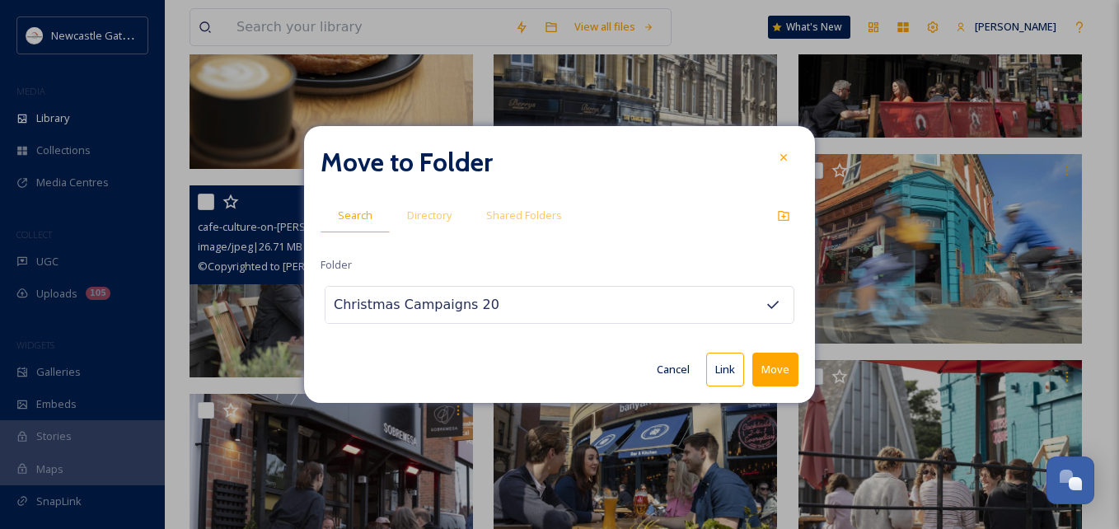
click at [771, 377] on button "Move" at bounding box center [776, 370] width 46 height 34
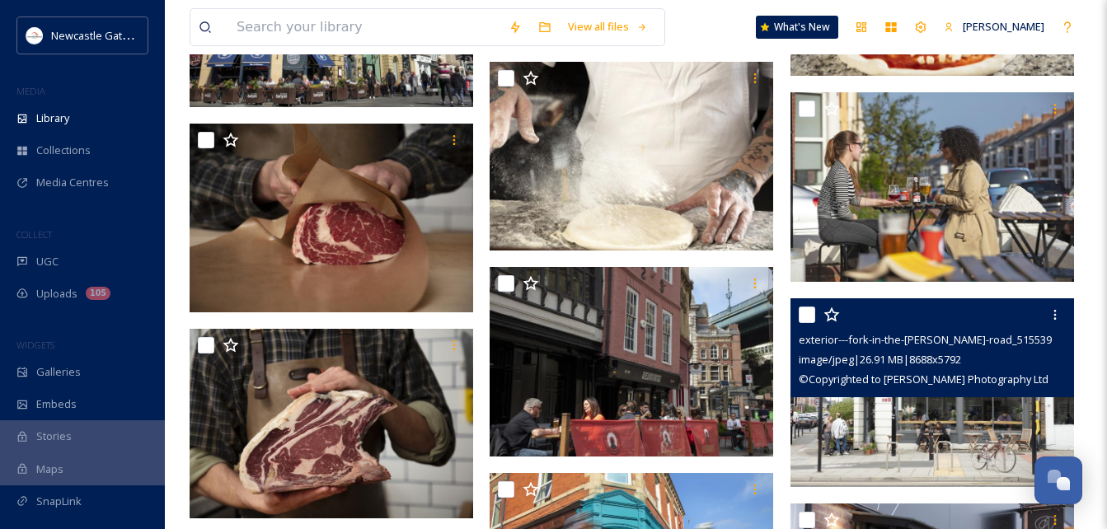
scroll to position [3049, 0]
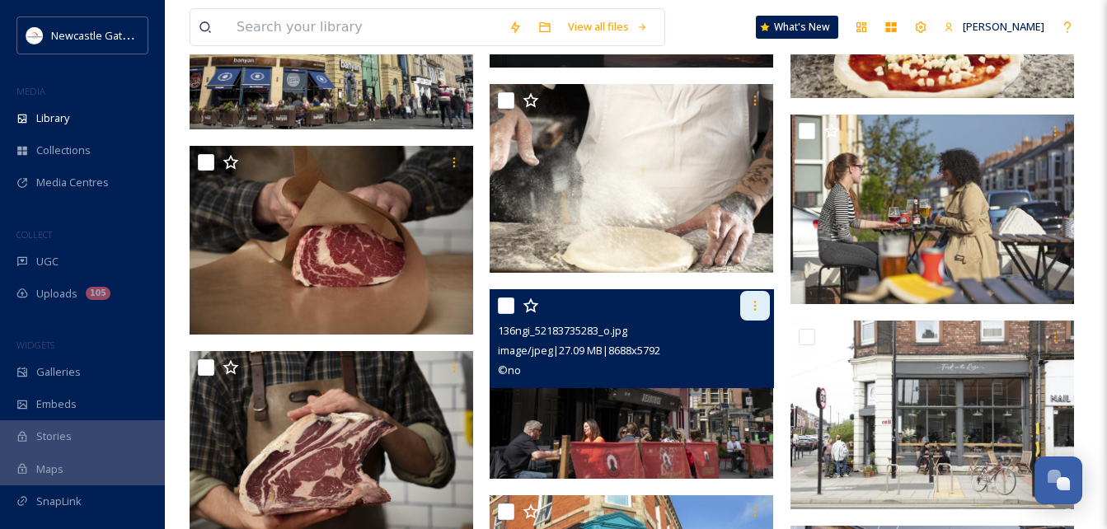
click at [742, 300] on div at bounding box center [755, 306] width 30 height 30
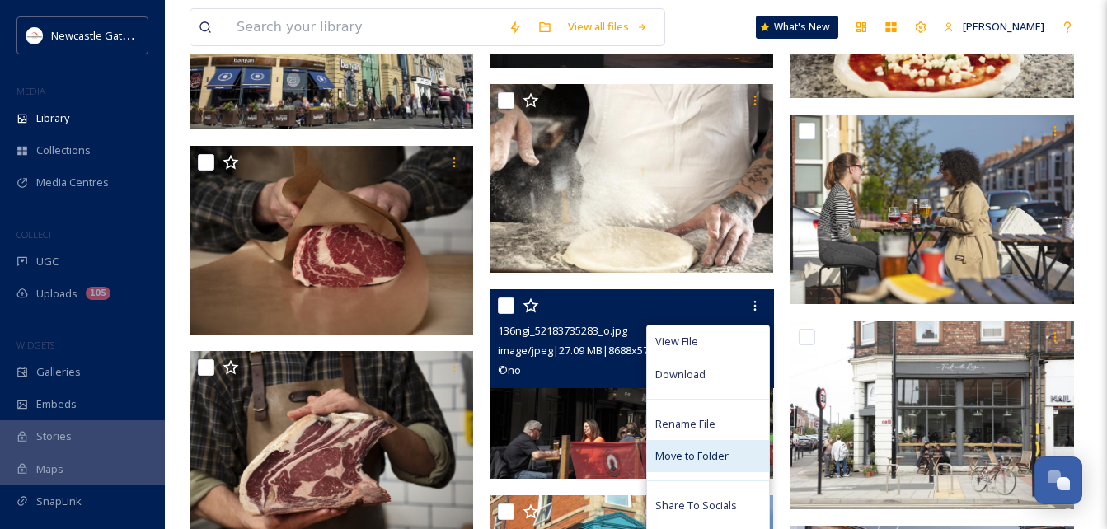
click at [696, 452] on span "Move to Folder" at bounding box center [691, 456] width 73 height 16
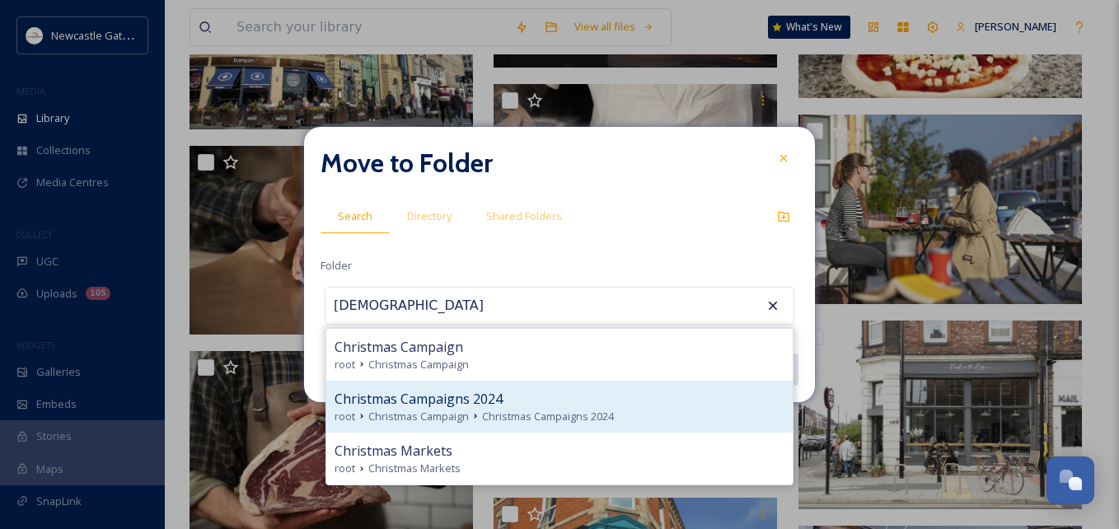
click at [523, 421] on span "Christmas Campaigns 2024" at bounding box center [548, 417] width 132 height 16
type input "Christmas Campaigns 2024"
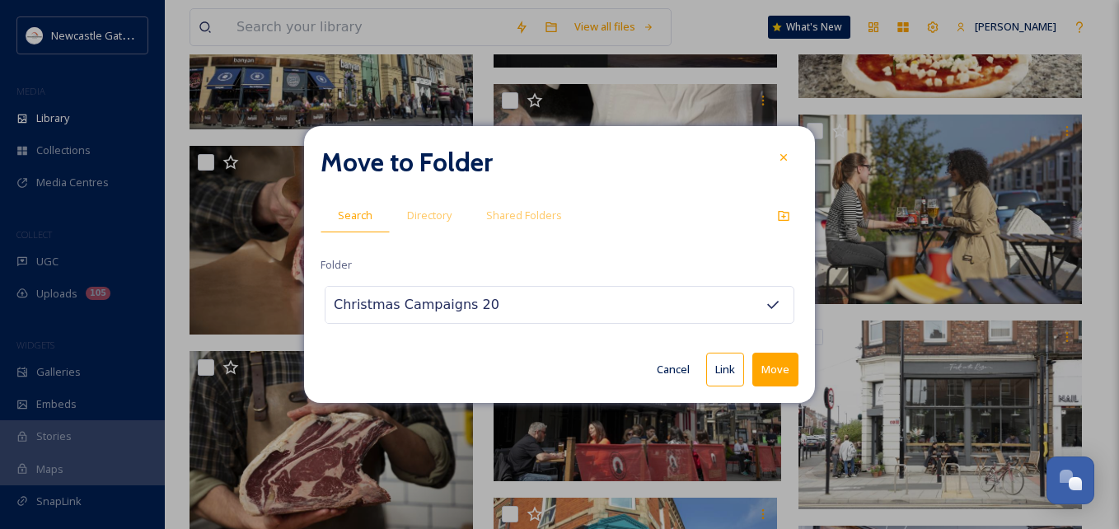
click at [790, 370] on button "Move" at bounding box center [776, 370] width 46 height 34
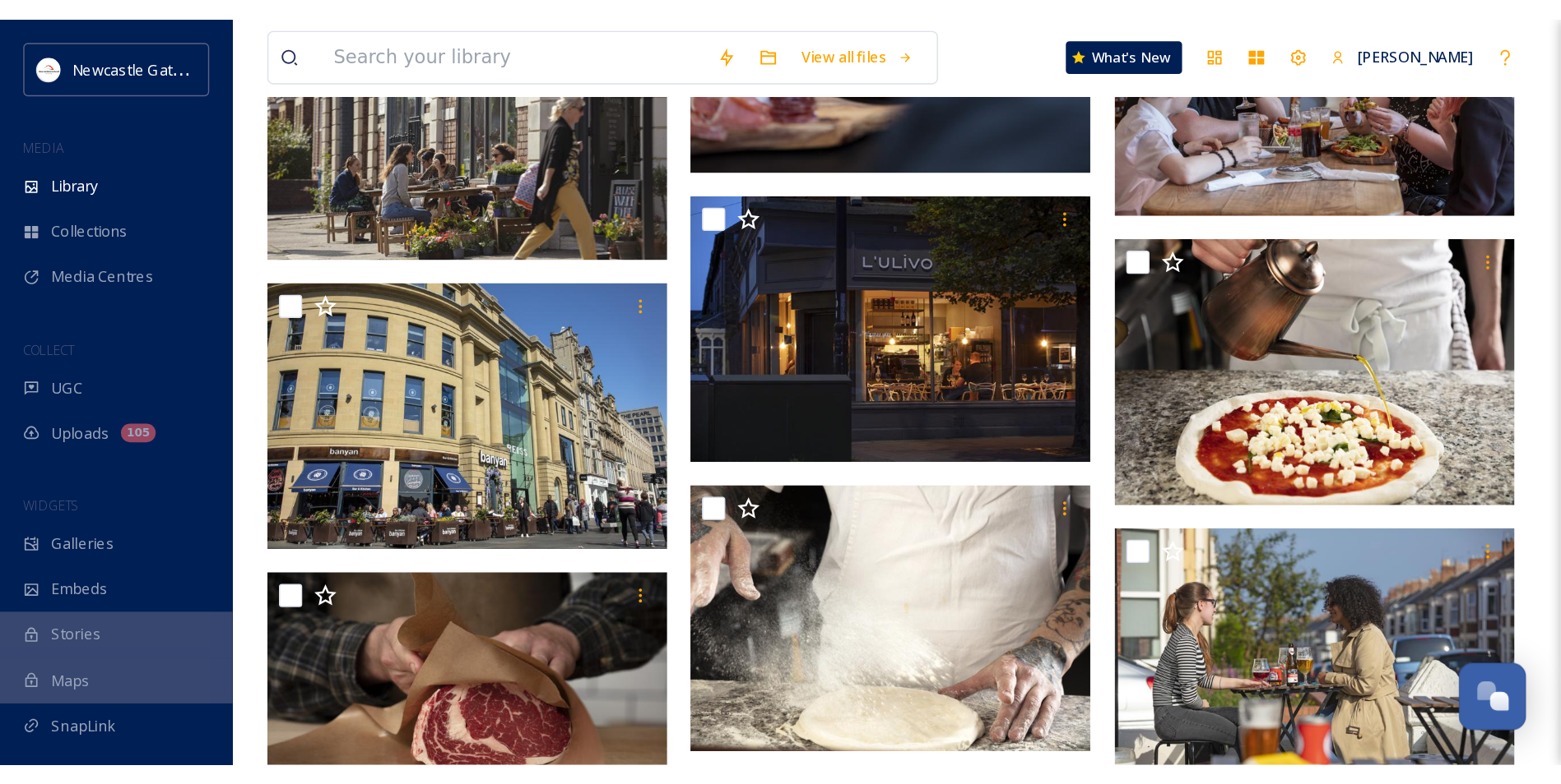
scroll to position [1979, 0]
